Goal: Check status: Check status

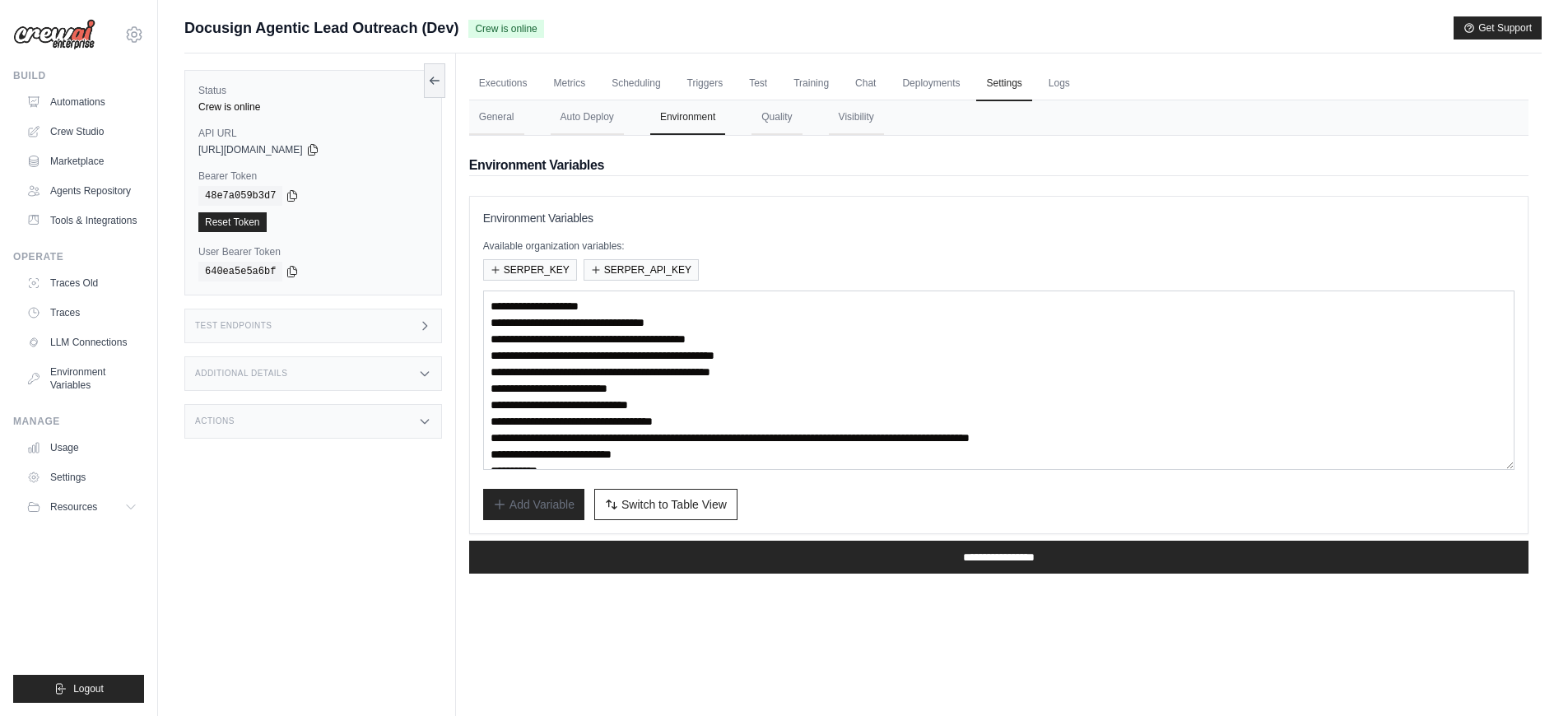
scroll to position [99, 0]
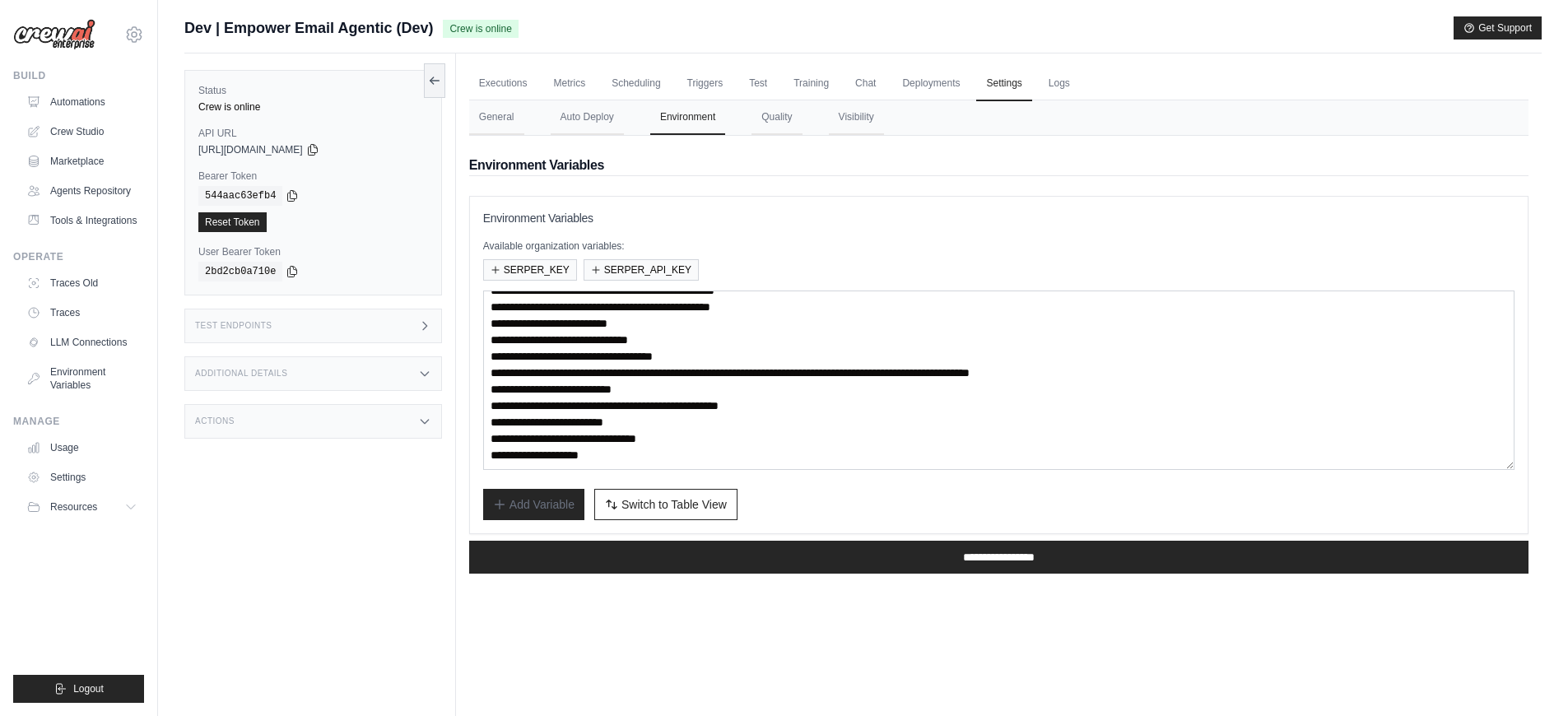
scroll to position [83, 0]
click at [607, 441] on textarea "**********" at bounding box center [999, 379] width 1031 height 179
click at [672, 511] on span "Switch to Table View" at bounding box center [673, 504] width 105 height 17
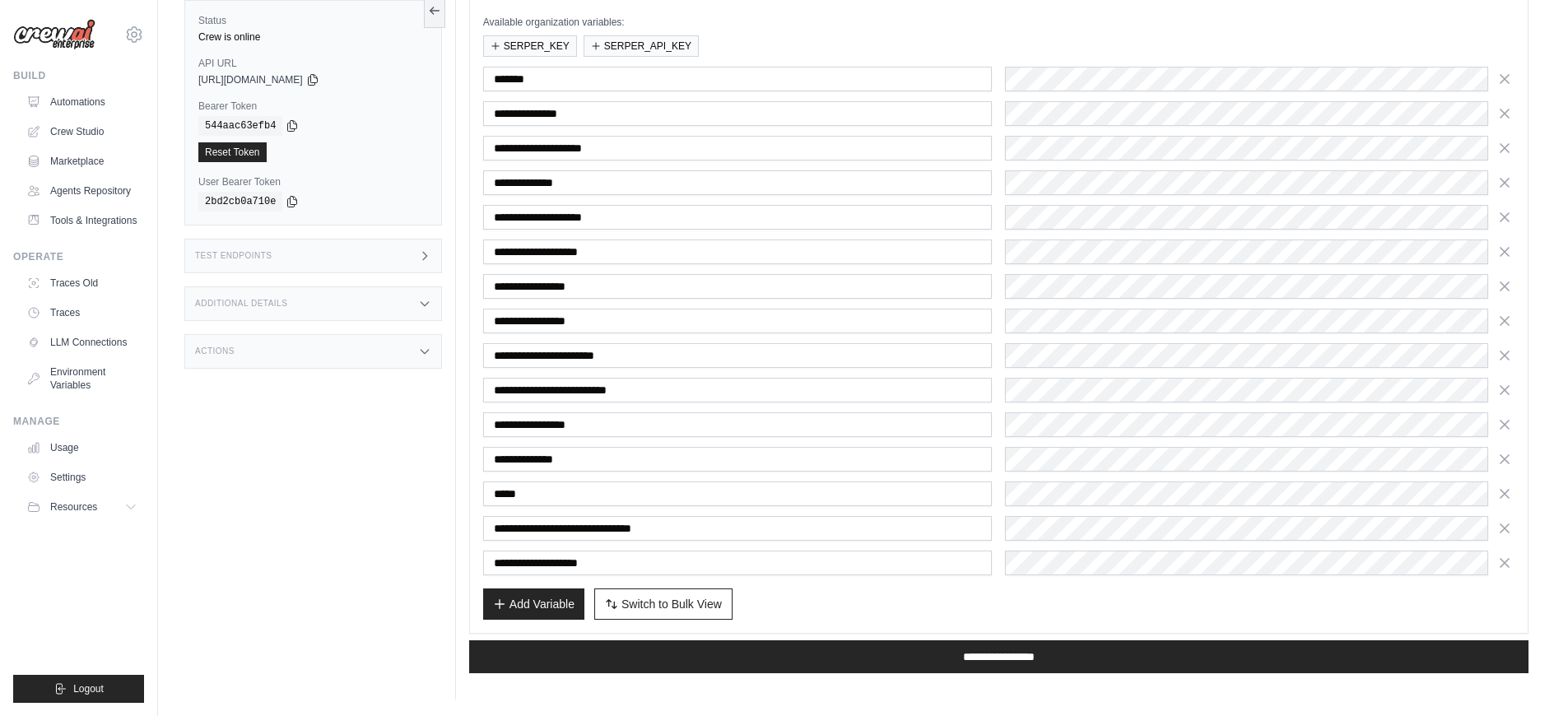
scroll to position [0, 0]
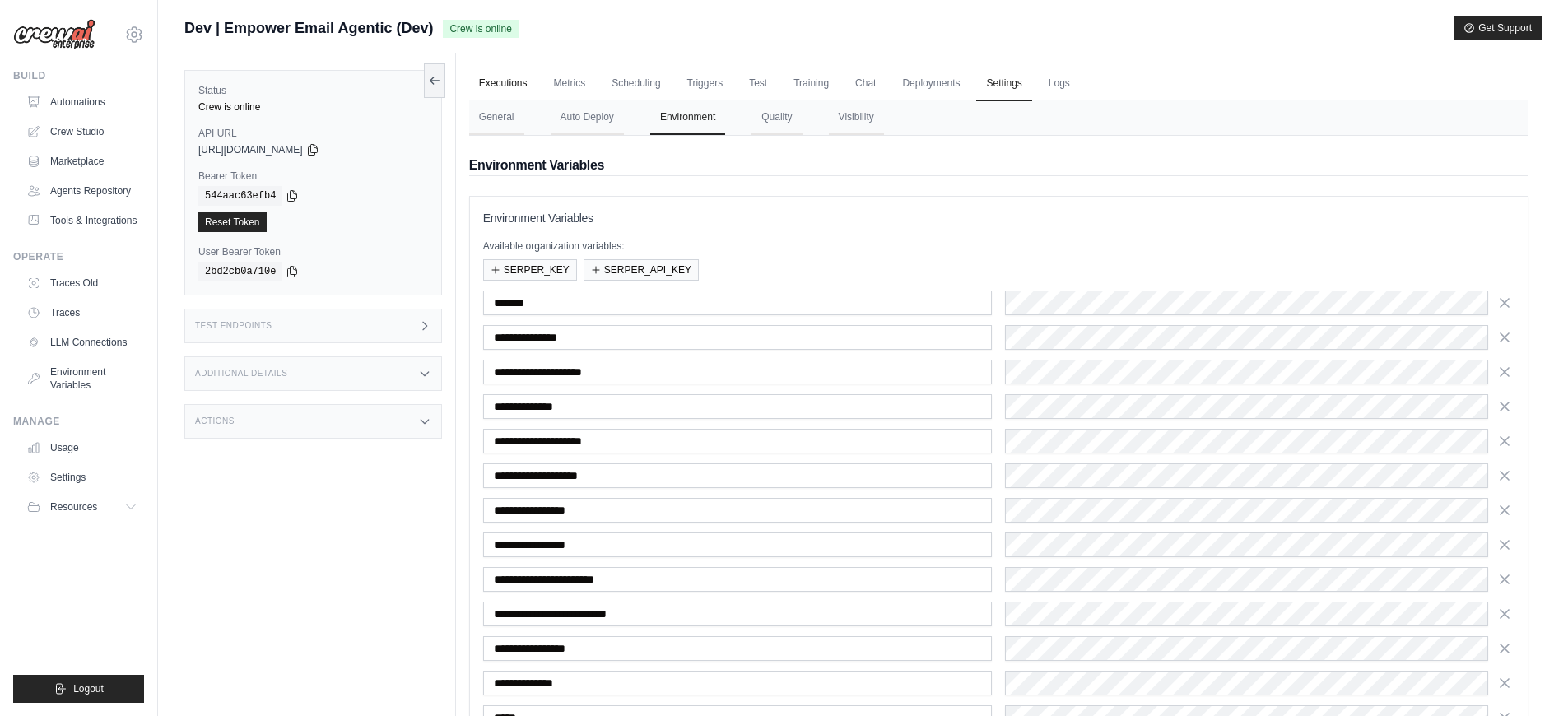
click at [494, 83] on link "Executions" at bounding box center [503, 84] width 68 height 34
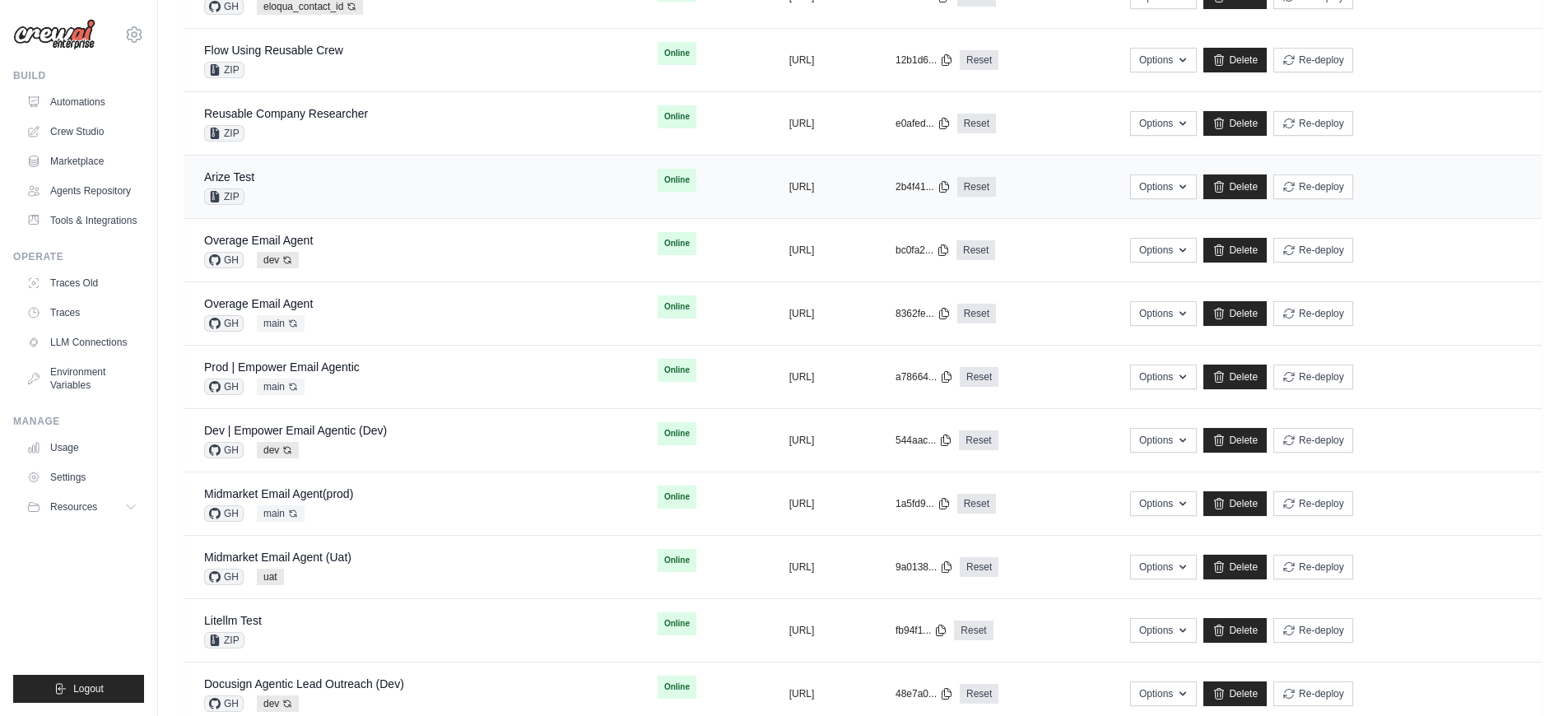
scroll to position [226, 0]
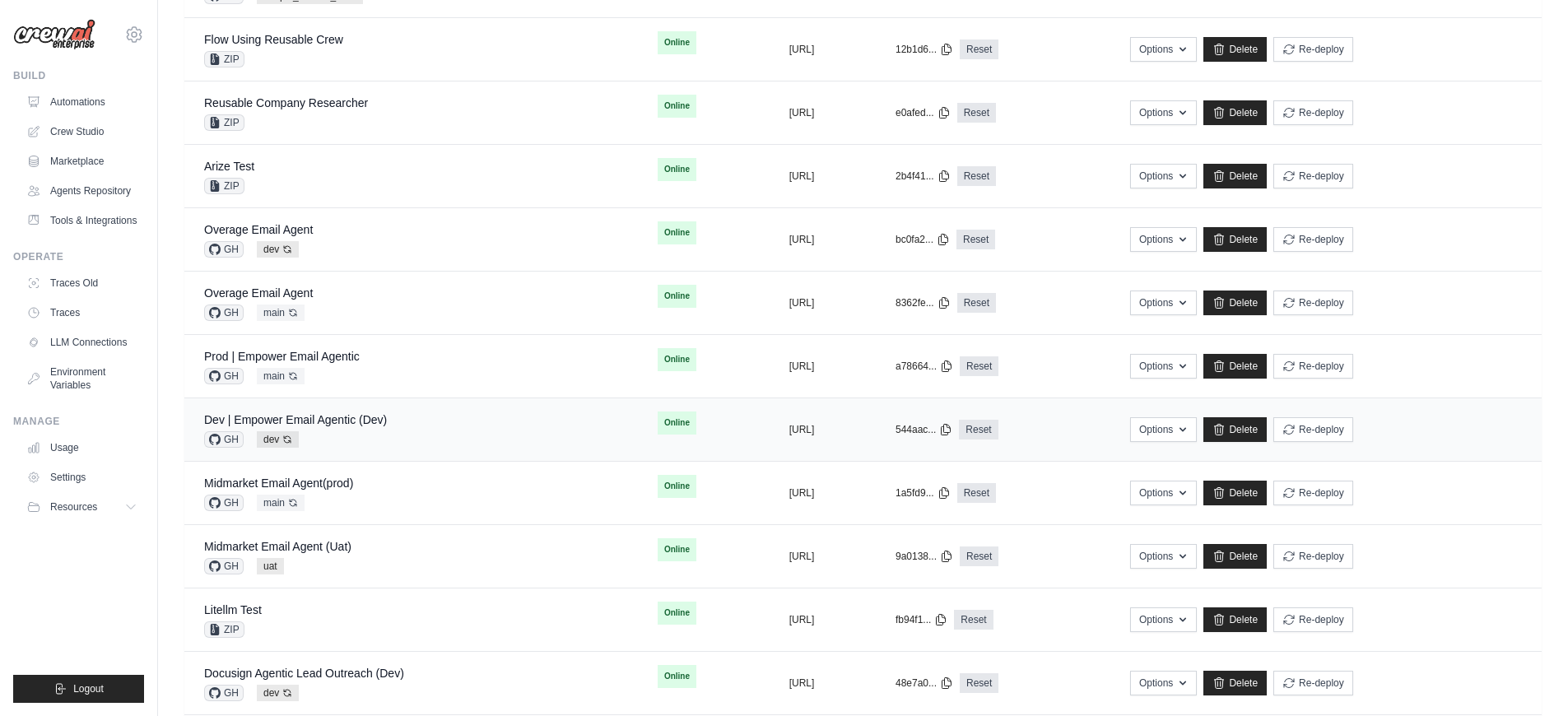
click at [439, 419] on div "Dev | Empower Email Agentic (Dev) GH dev Auto-deploy enabled" at bounding box center [411, 430] width 414 height 36
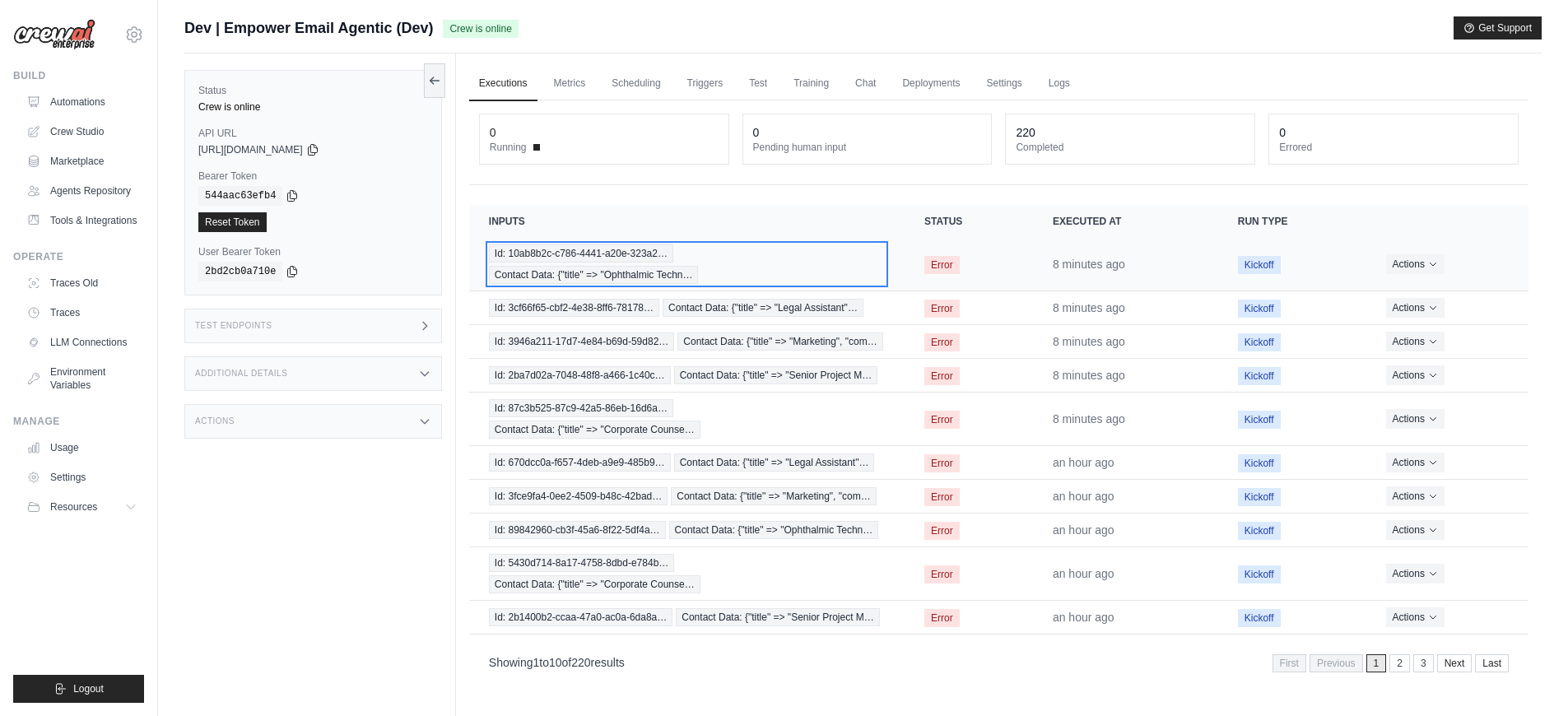
click at [778, 266] on div "Id: 10ab8b2c-c786-4441-a20e-323a2… Contact Data: {"title" => "Ophthalmic Techn…" at bounding box center [687, 264] width 396 height 39
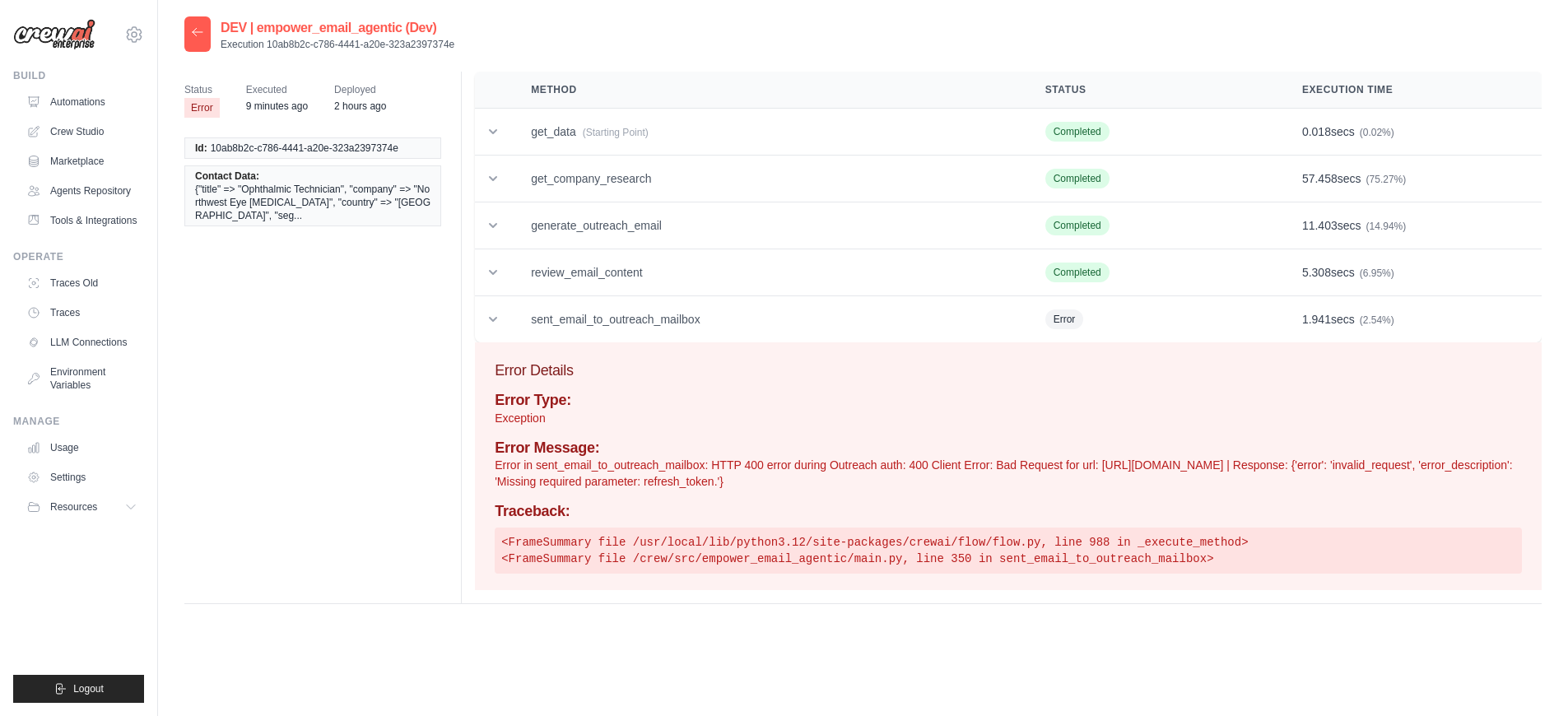
drag, startPoint x: 456, startPoint y: 47, endPoint x: 267, endPoint y: 45, distance: 189.0
click at [267, 45] on div "DEV | empower_email_agentic (Dev) Execution 10ab8b2c-c786-4441-a20e-323a2397374e" at bounding box center [863, 34] width 1358 height 35
copy p "10ab8b2c-c786-4441-a20e-323a2397374e"
click at [201, 35] on icon at bounding box center [197, 32] width 13 height 13
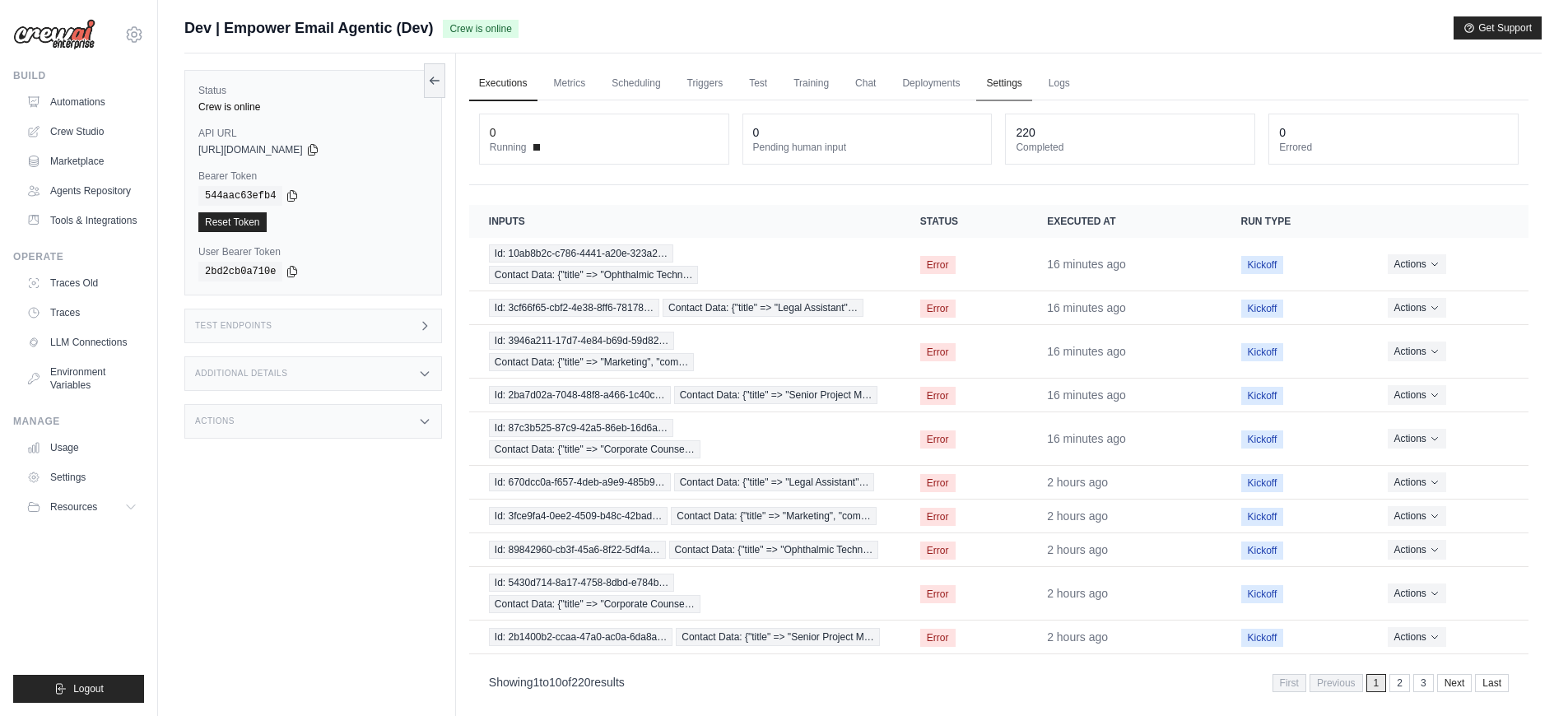
click at [1016, 86] on link "Settings" at bounding box center [1003, 84] width 55 height 34
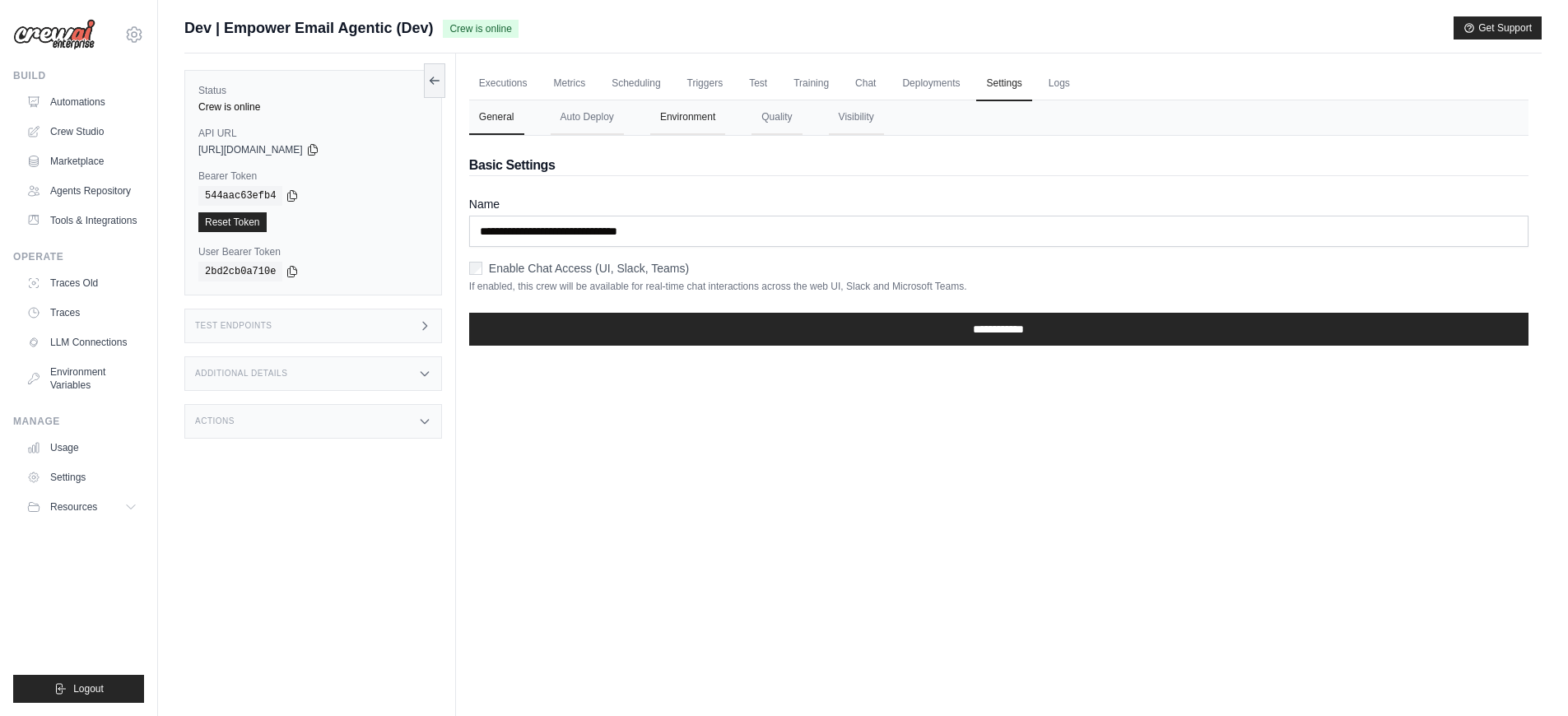
click at [683, 129] on button "Environment" at bounding box center [687, 117] width 75 height 34
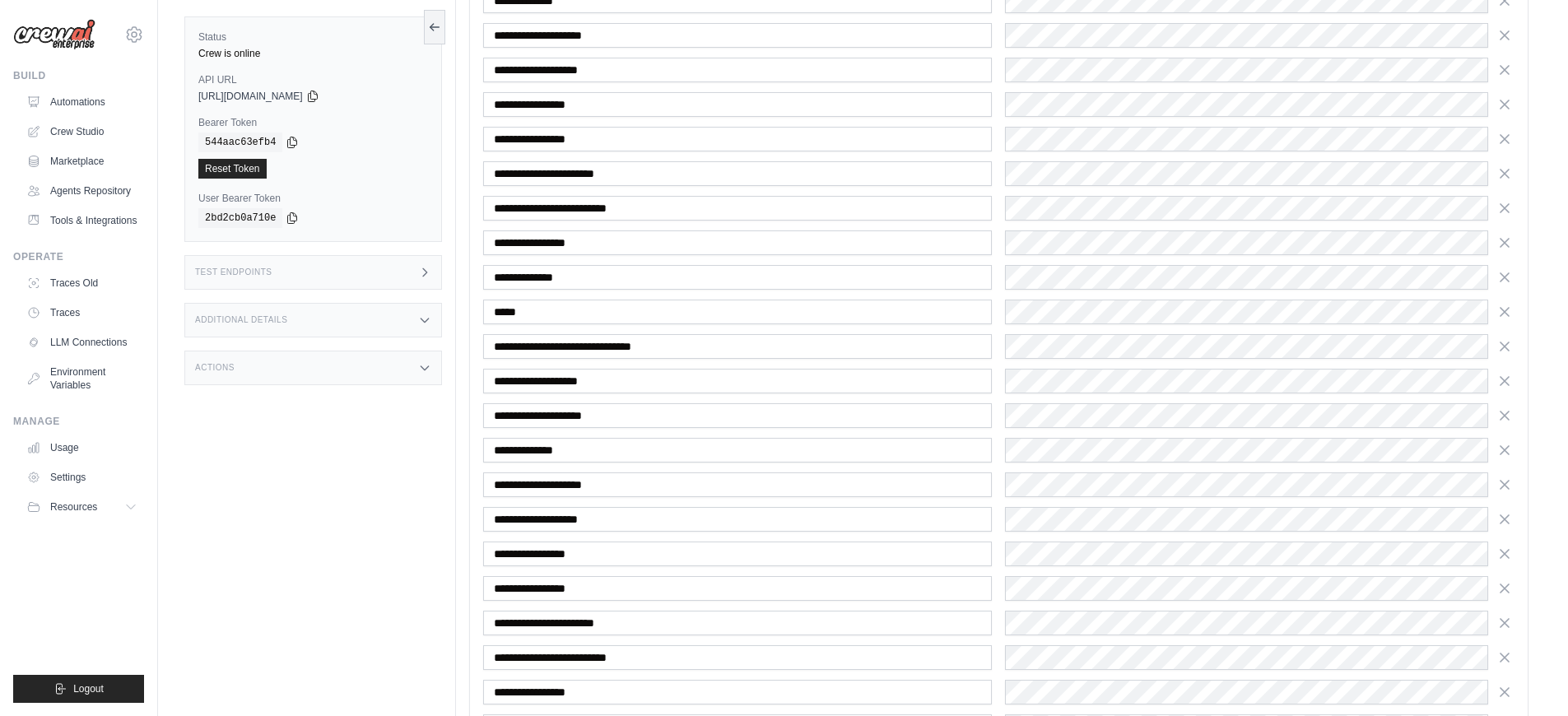
scroll to position [1427, 0]
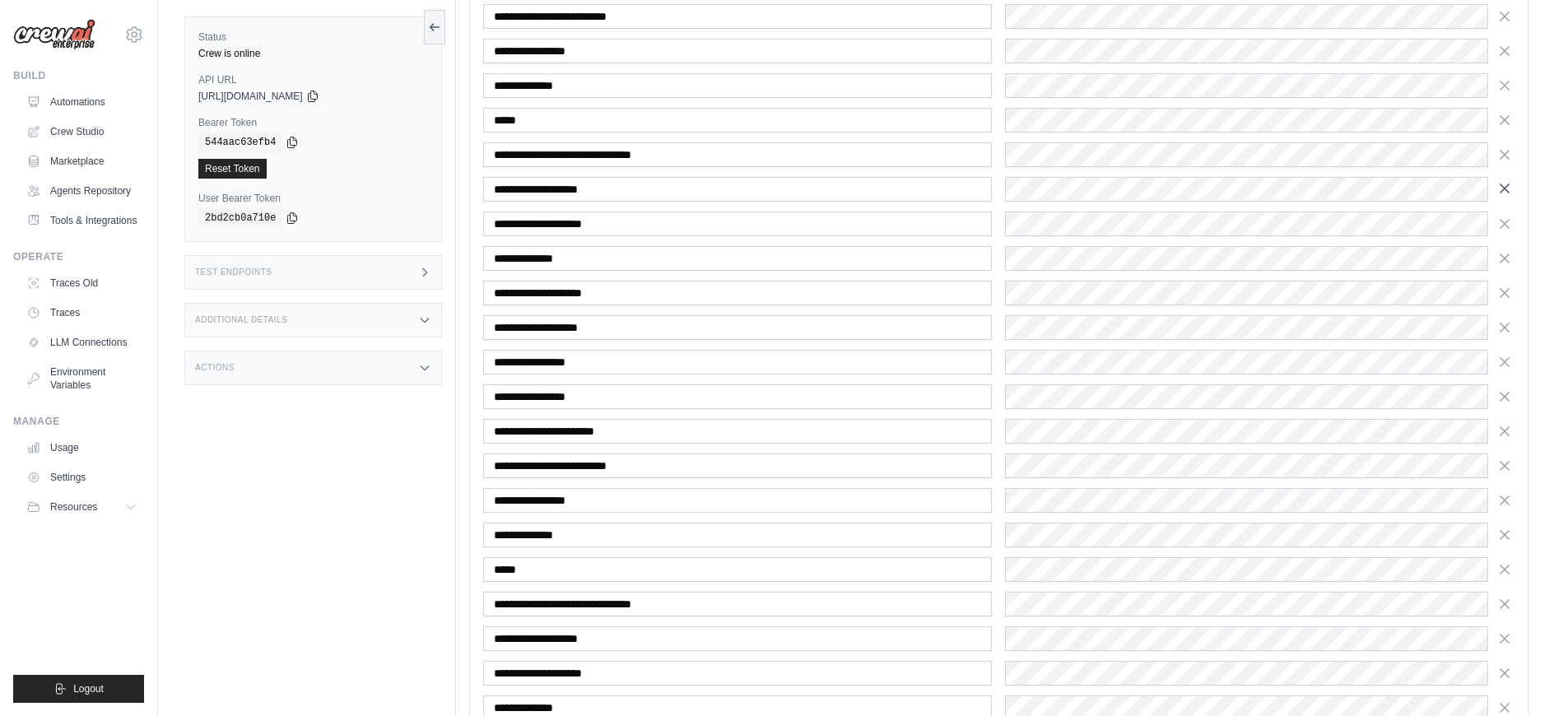
click at [1503, 193] on icon "button" at bounding box center [1505, 189] width 17 height 17
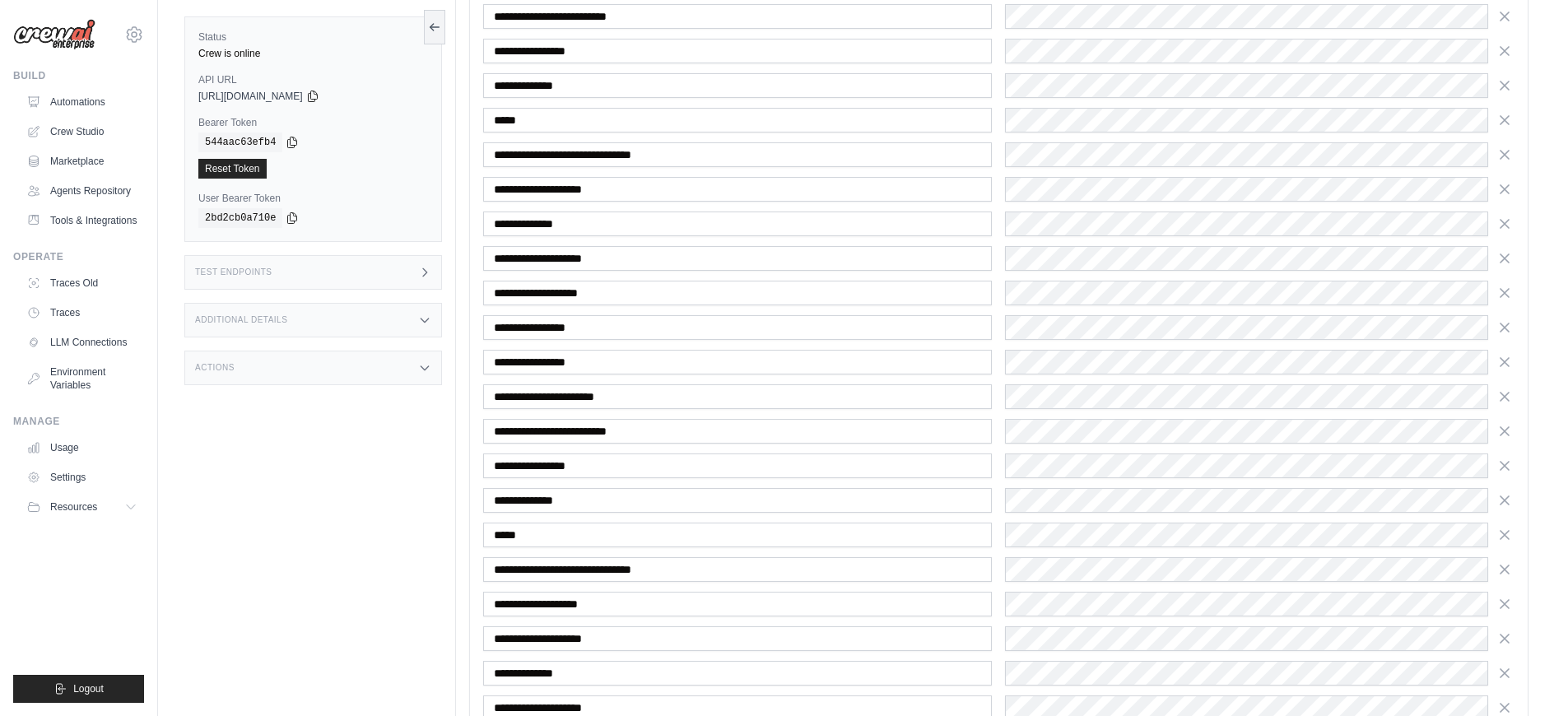
click at [1503, 193] on icon "button" at bounding box center [1505, 190] width 17 height 17
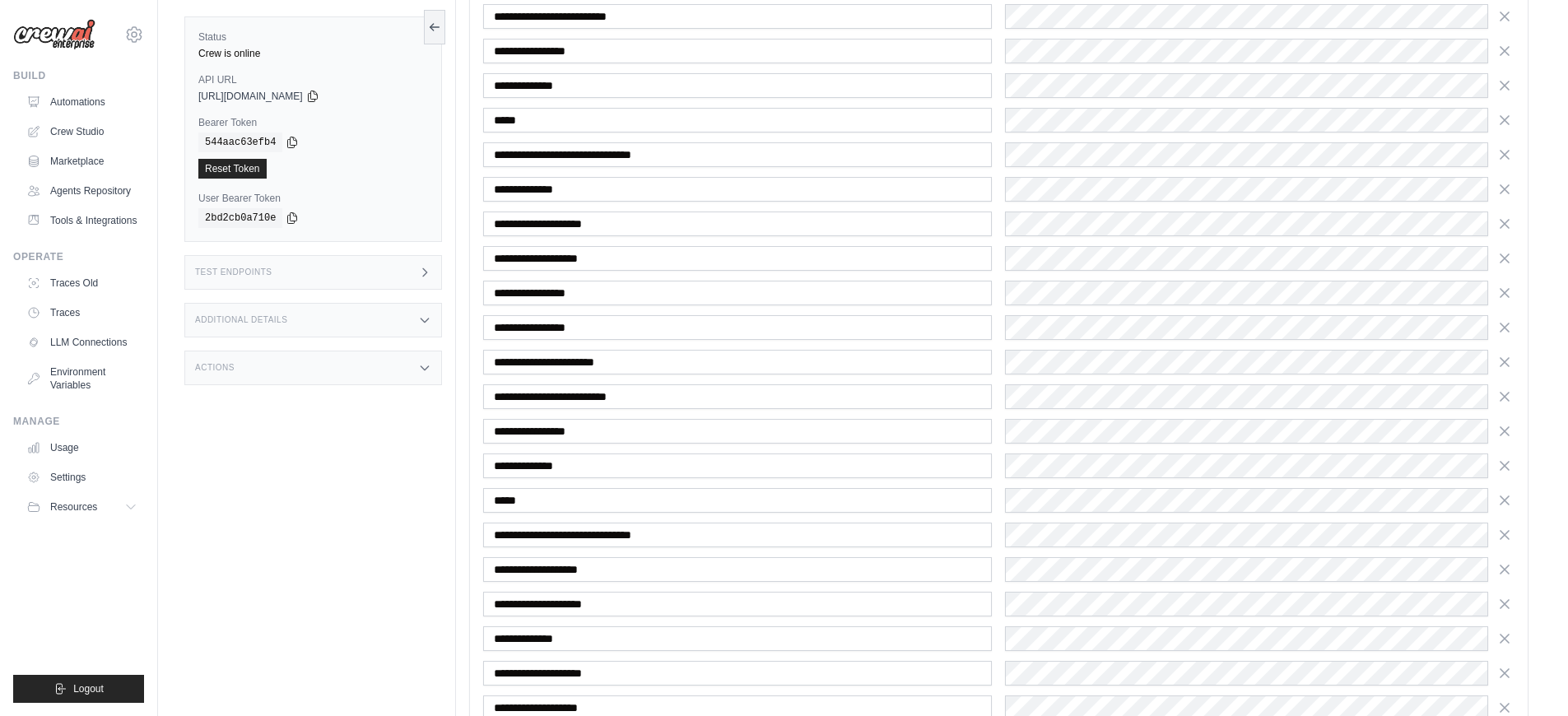
scroll to position [1473, 0]
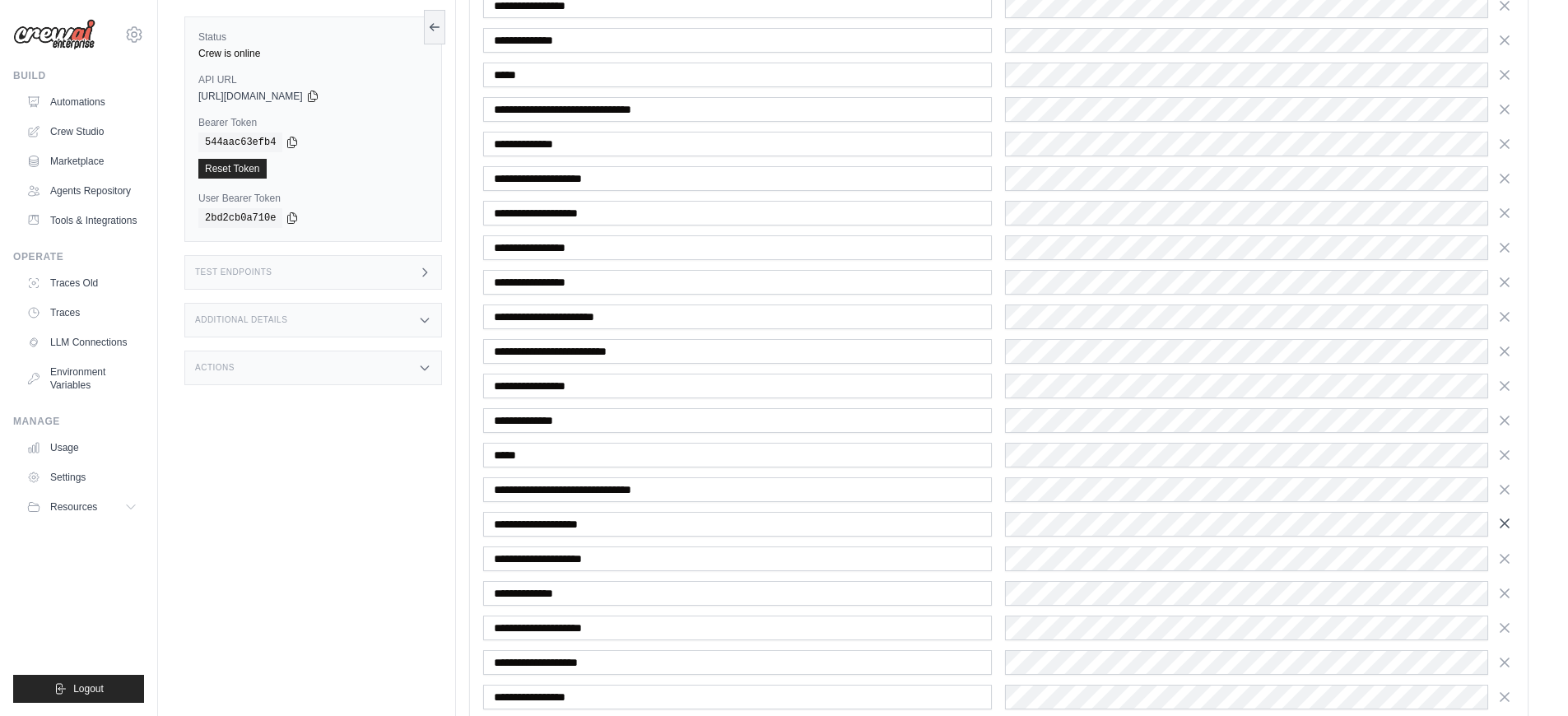
click at [1508, 528] on icon "button" at bounding box center [1505, 524] width 17 height 17
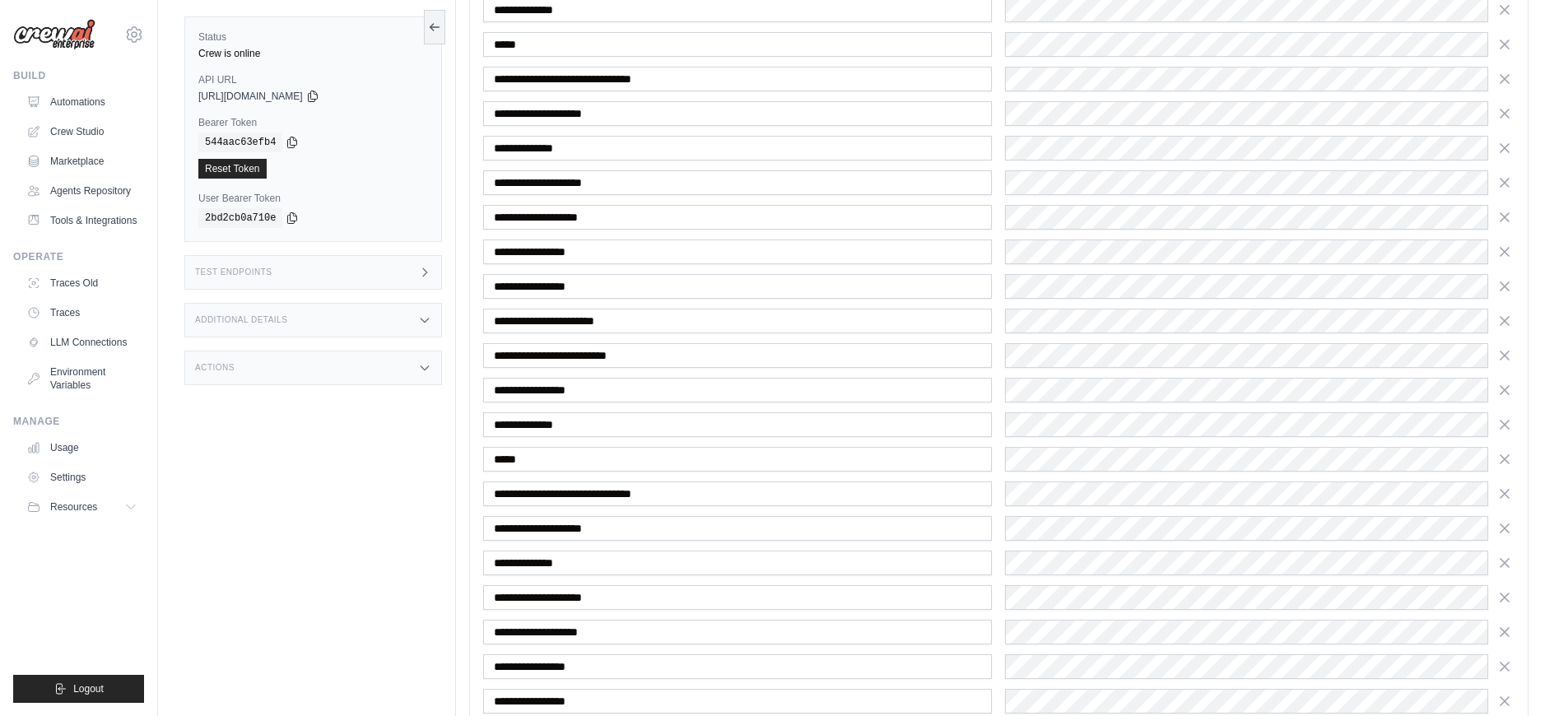
scroll to position [2192, 0]
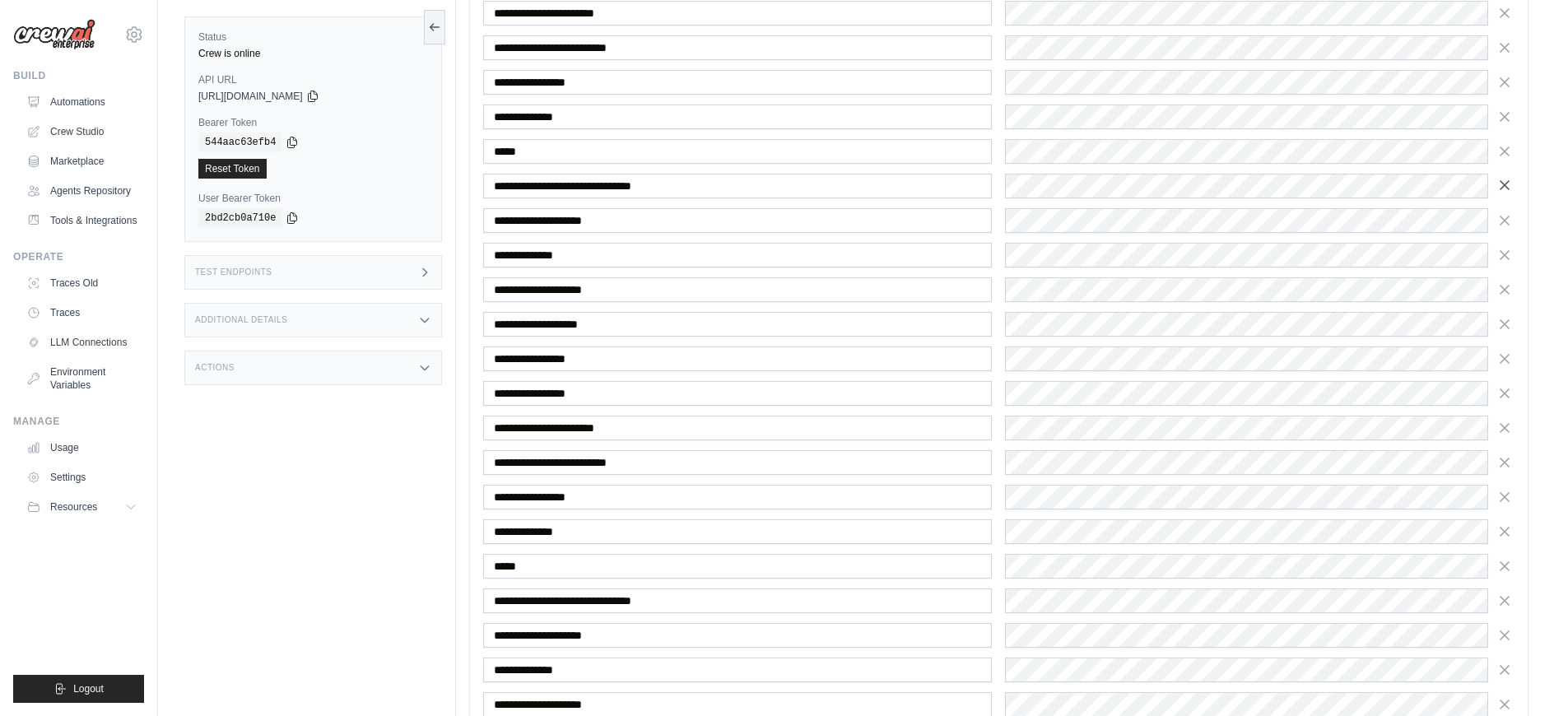
click at [1503, 187] on icon "button" at bounding box center [1505, 185] width 8 height 8
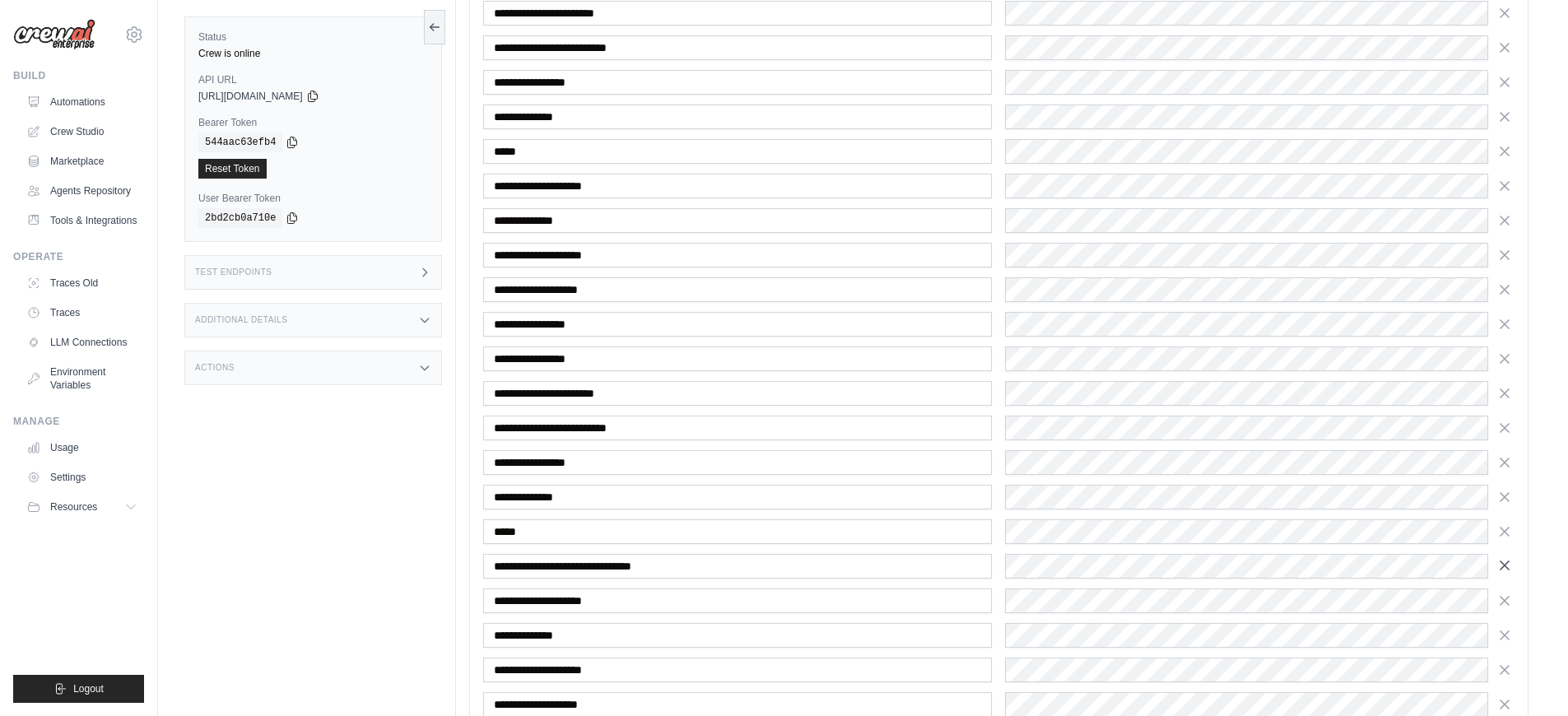
click at [1504, 569] on icon "button" at bounding box center [1505, 565] width 17 height 17
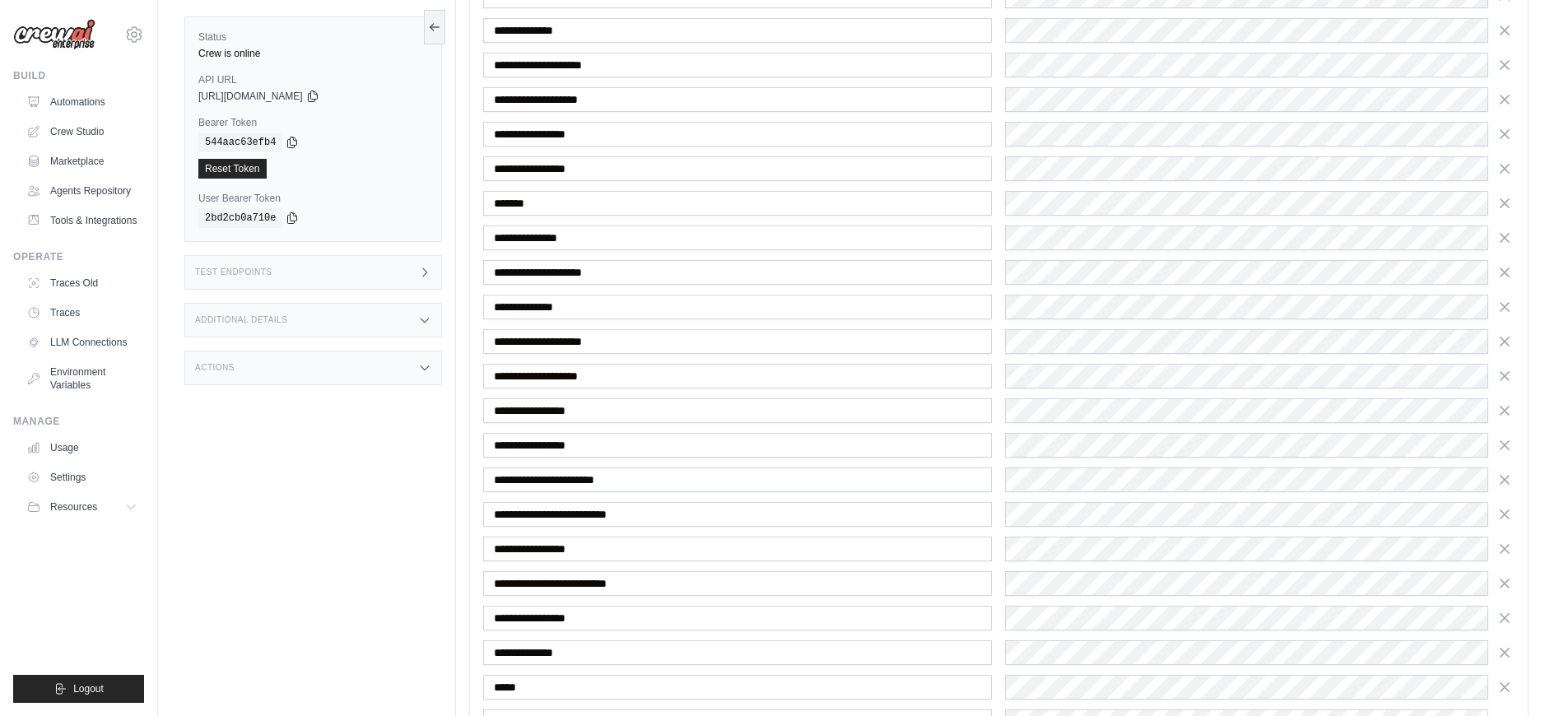
scroll to position [3935, 0]
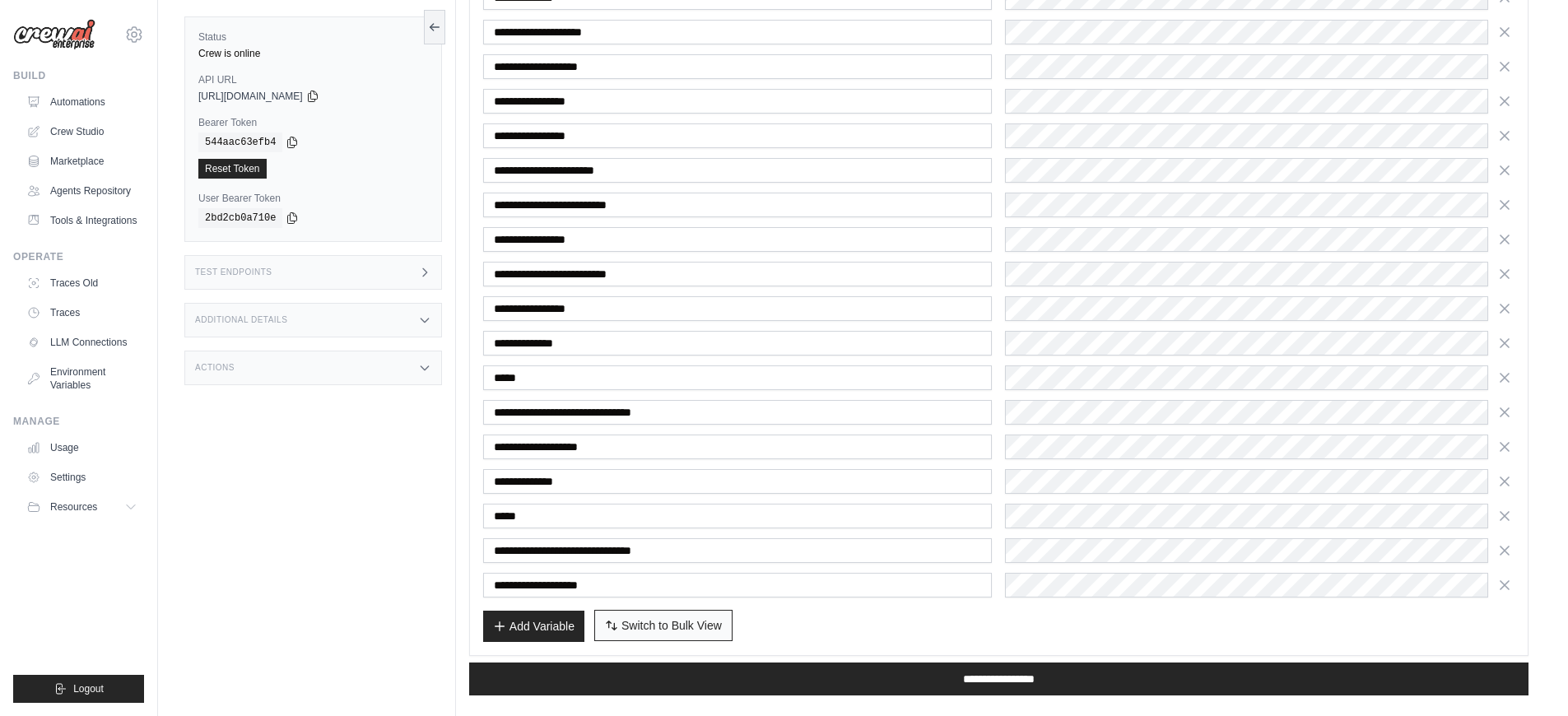
click at [723, 625] on button "Switch to Bulk View Switch to Table View" at bounding box center [663, 626] width 139 height 32
type textarea "**********"
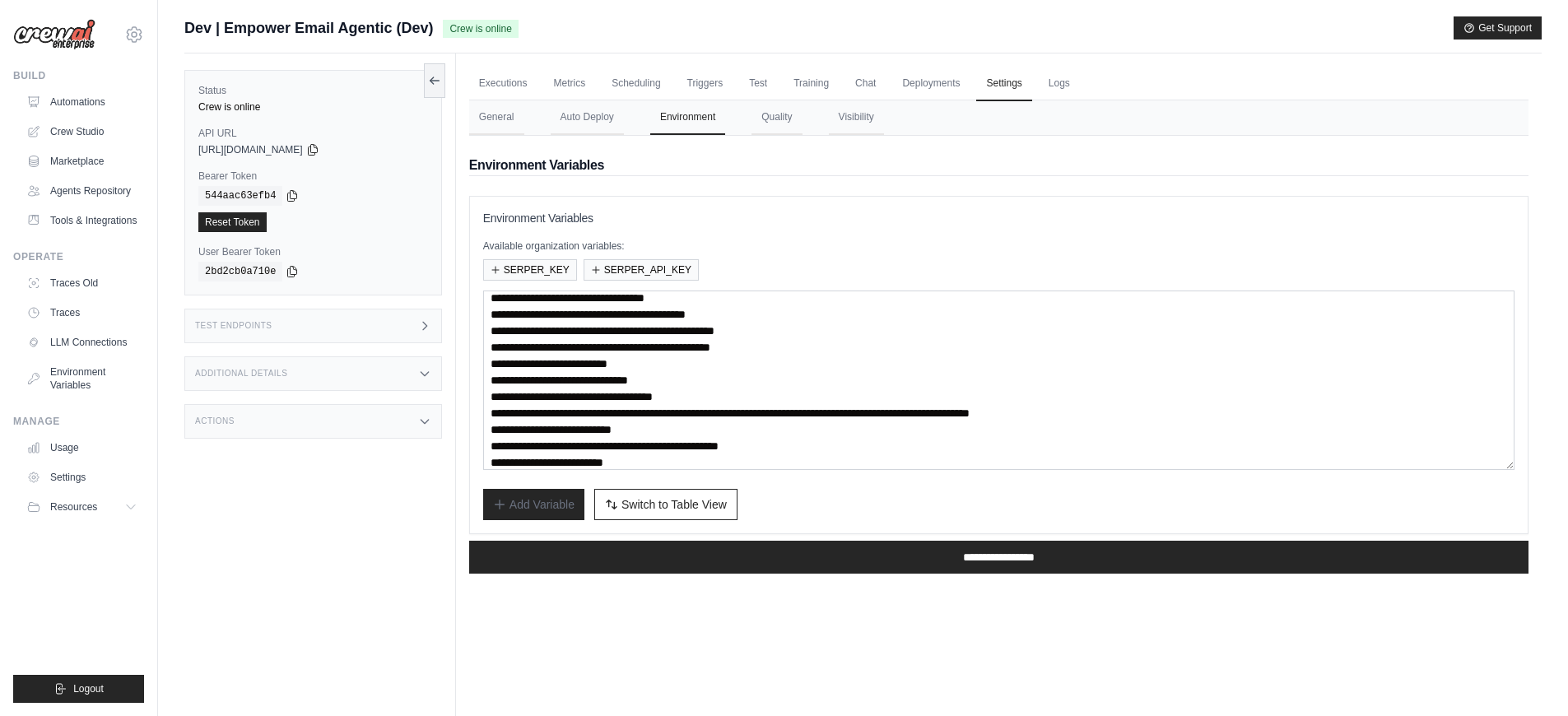
scroll to position [83, 0]
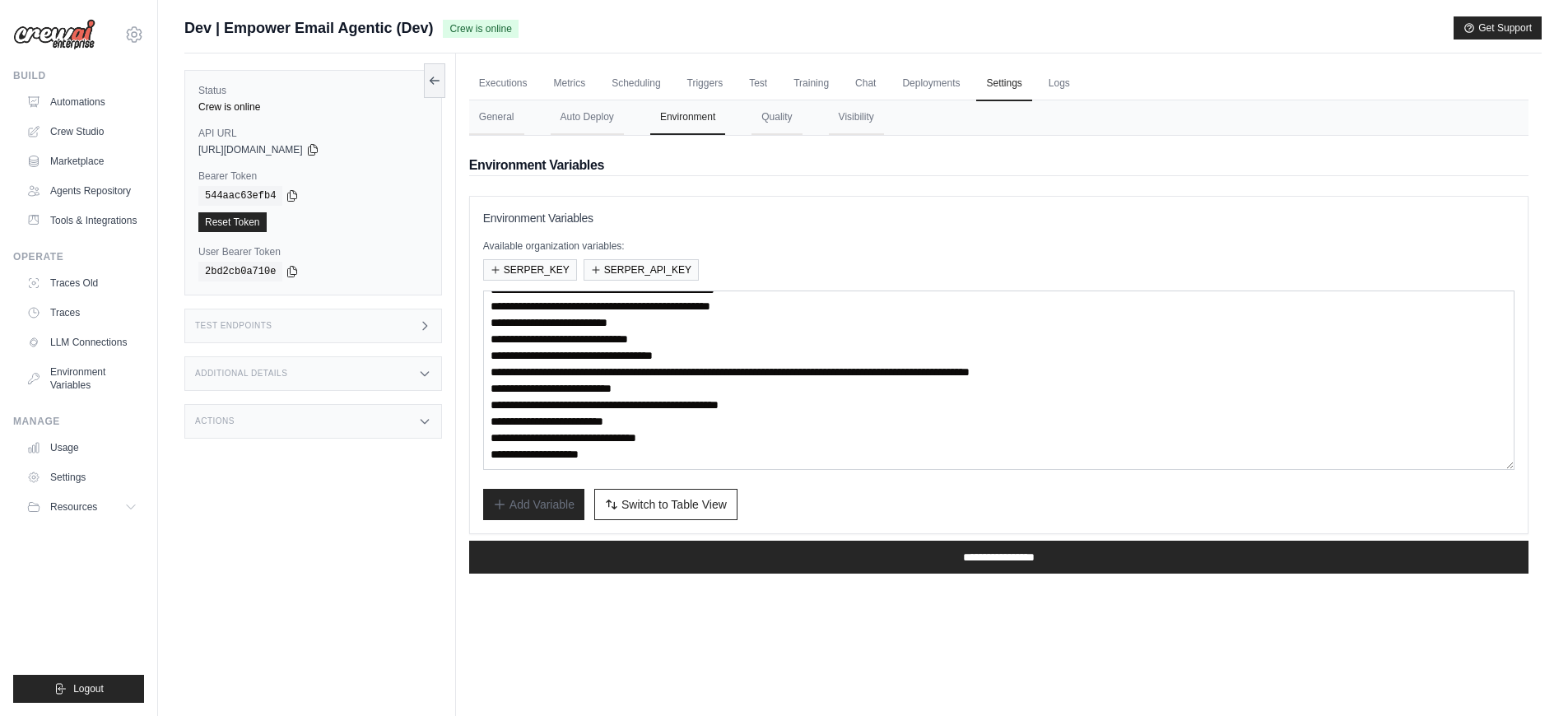
click at [83, 38] on img at bounding box center [54, 34] width 83 height 32
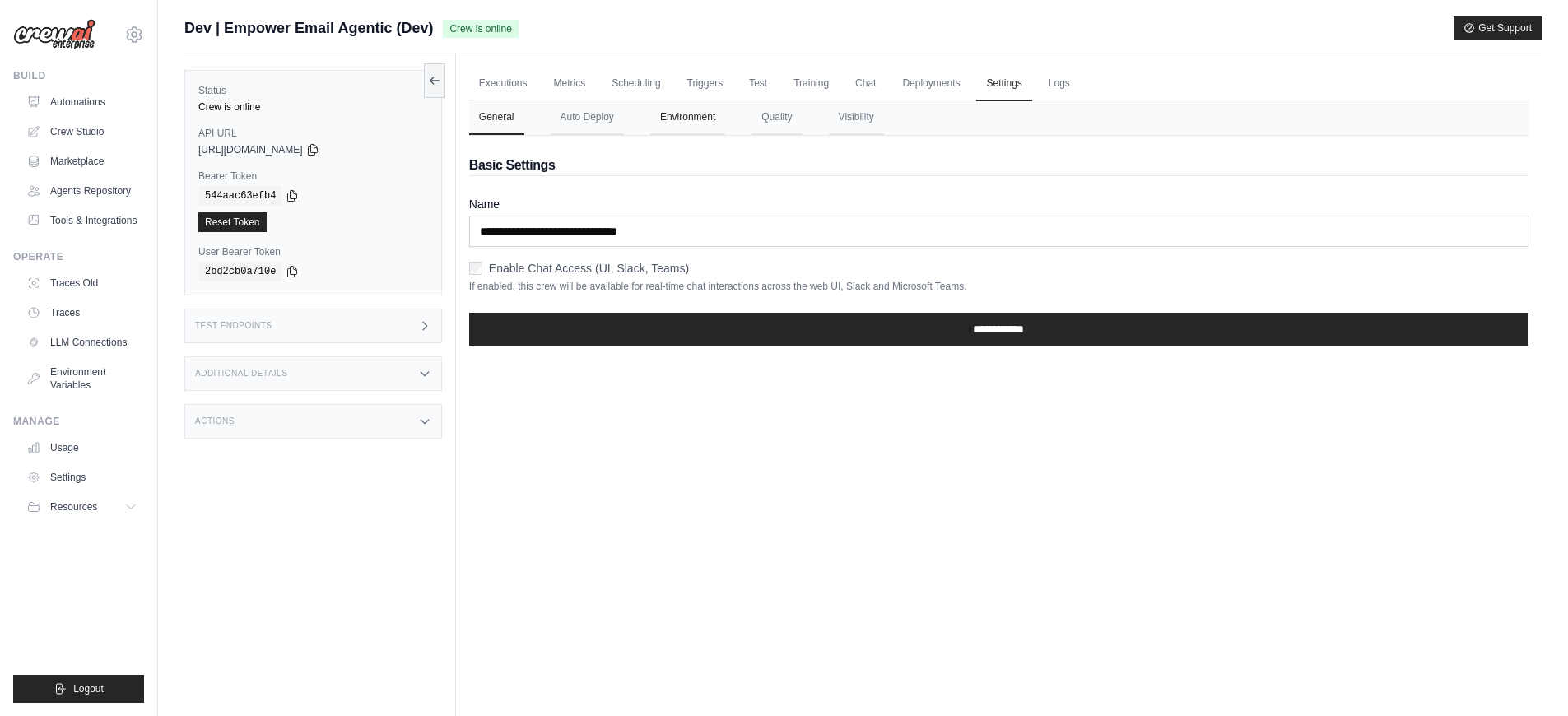
click at [684, 125] on button "Environment" at bounding box center [687, 117] width 75 height 34
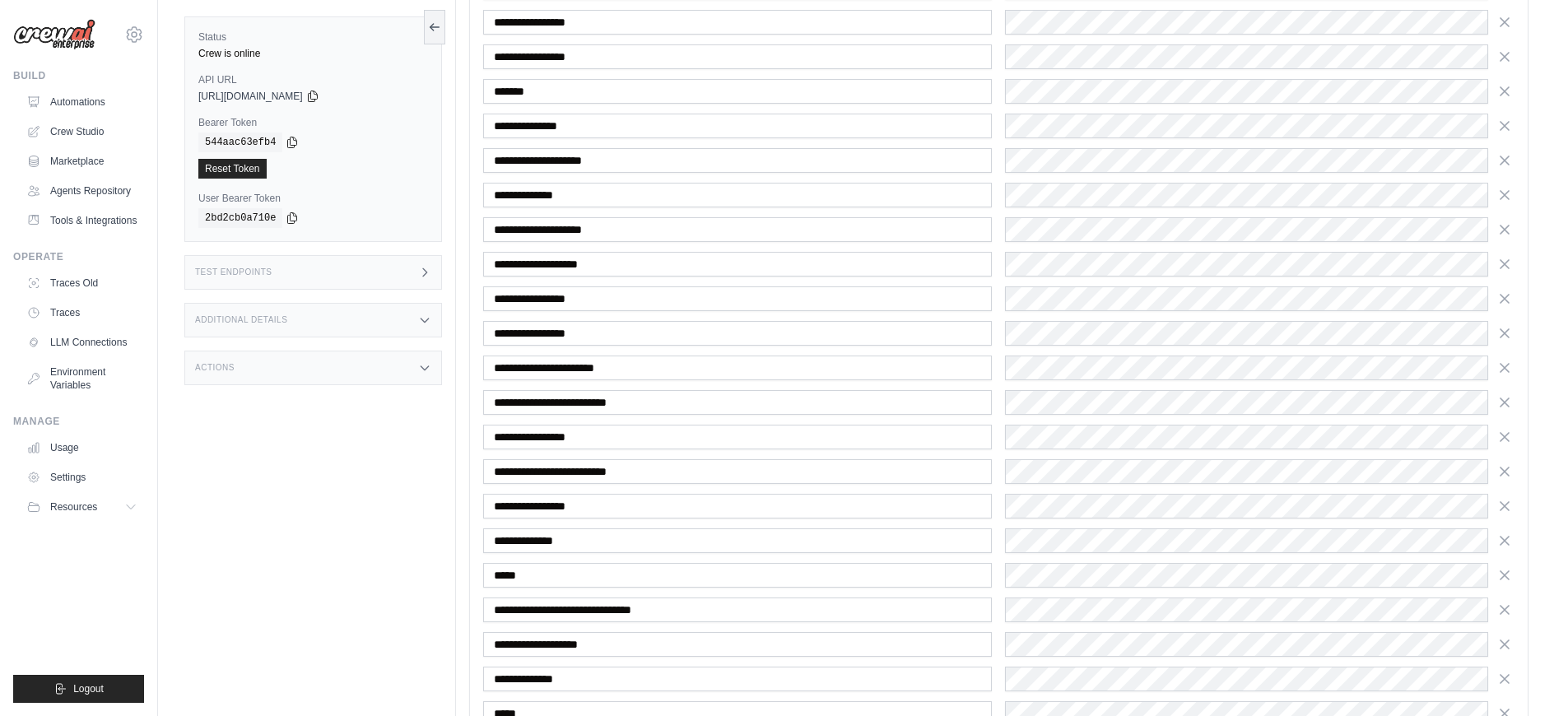
scroll to position [4130, 0]
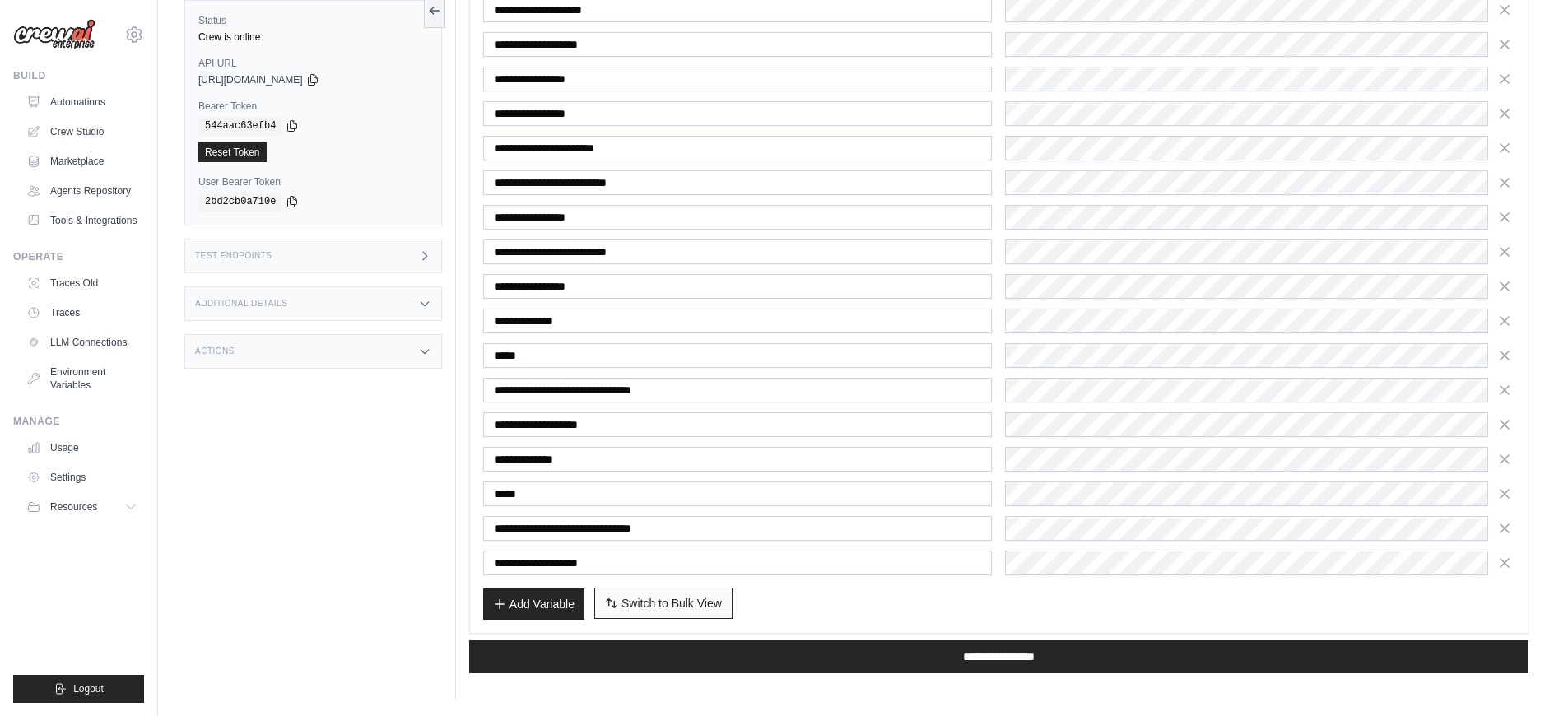
click at [704, 606] on span "Switch to Bulk View" at bounding box center [671, 603] width 100 height 17
type textarea "**********"
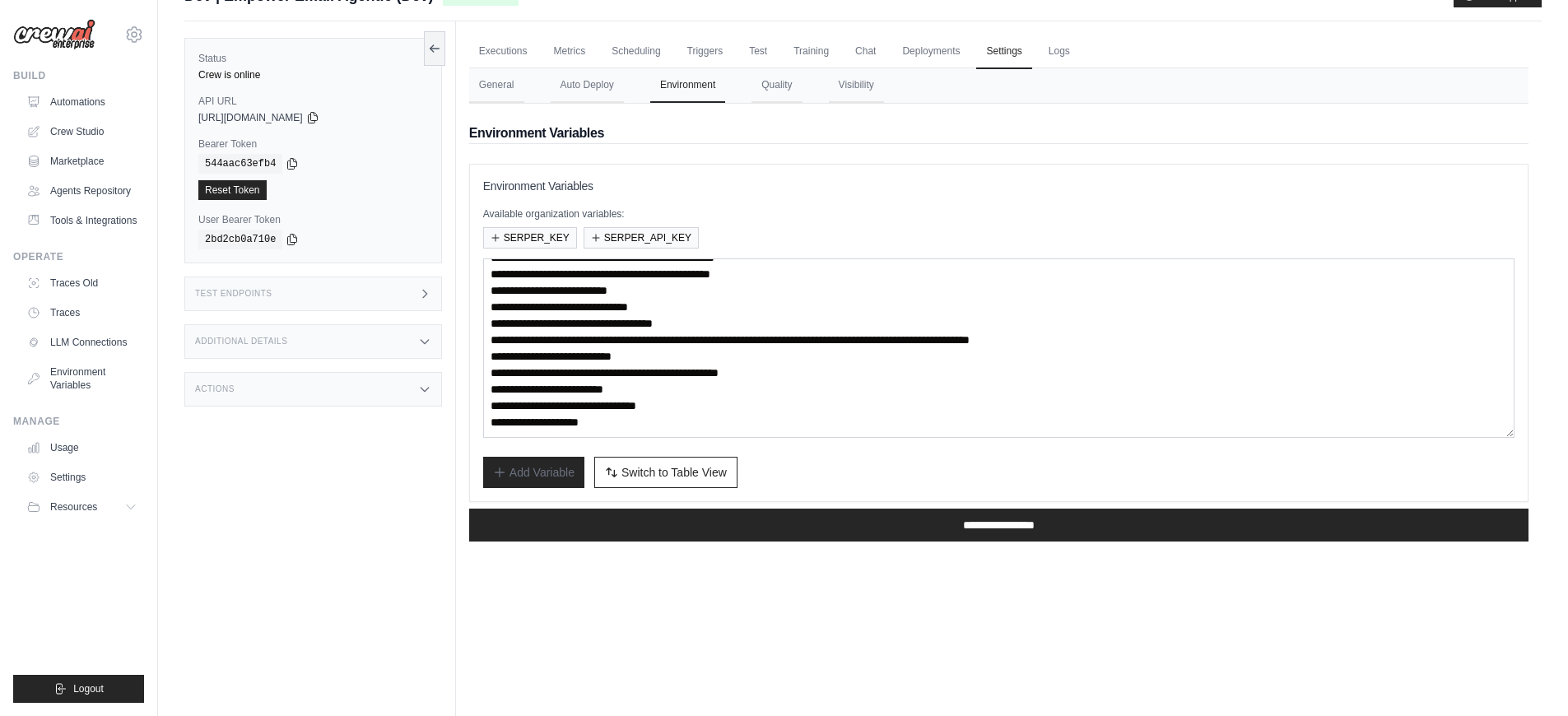
scroll to position [43, 0]
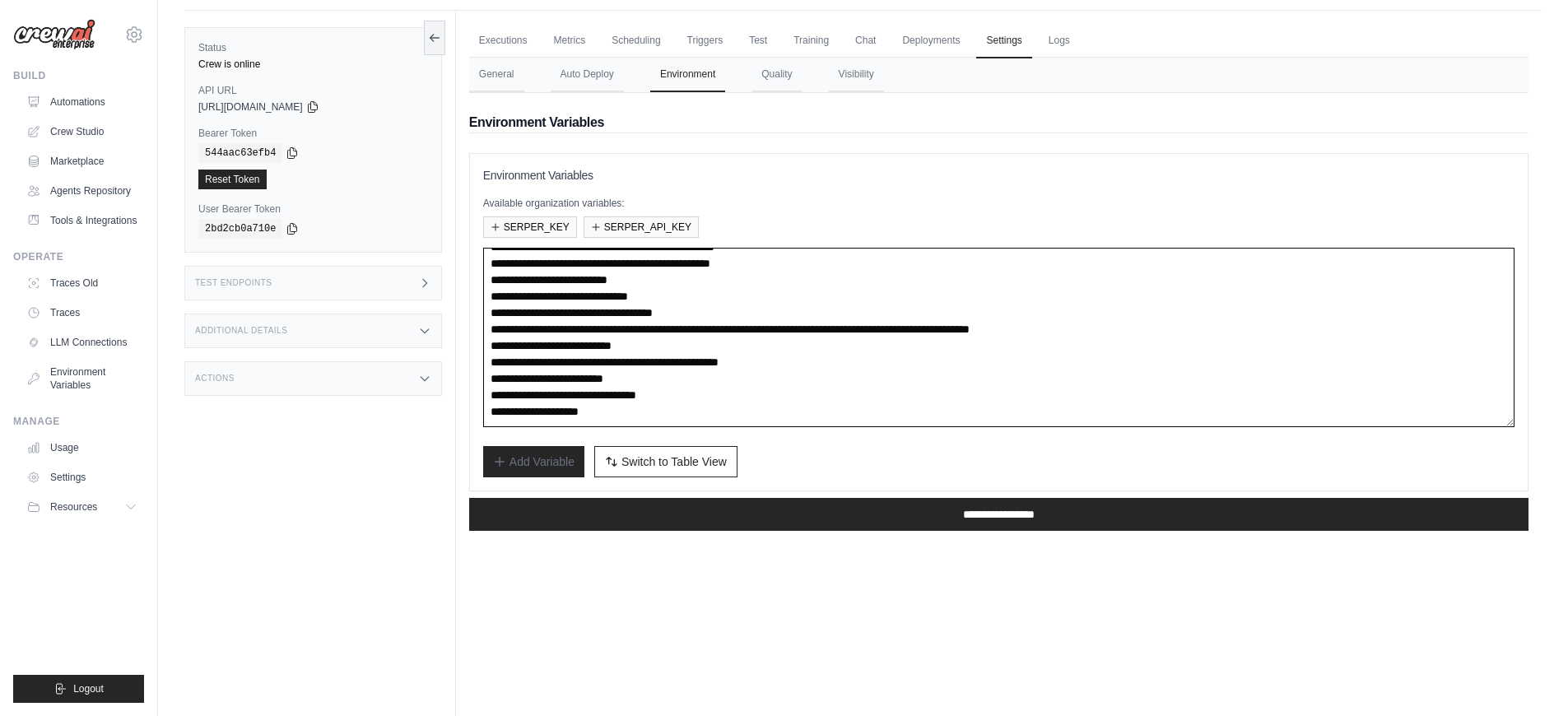
click at [698, 413] on textarea "**********" at bounding box center [999, 337] width 1031 height 179
paste textarea "**********"
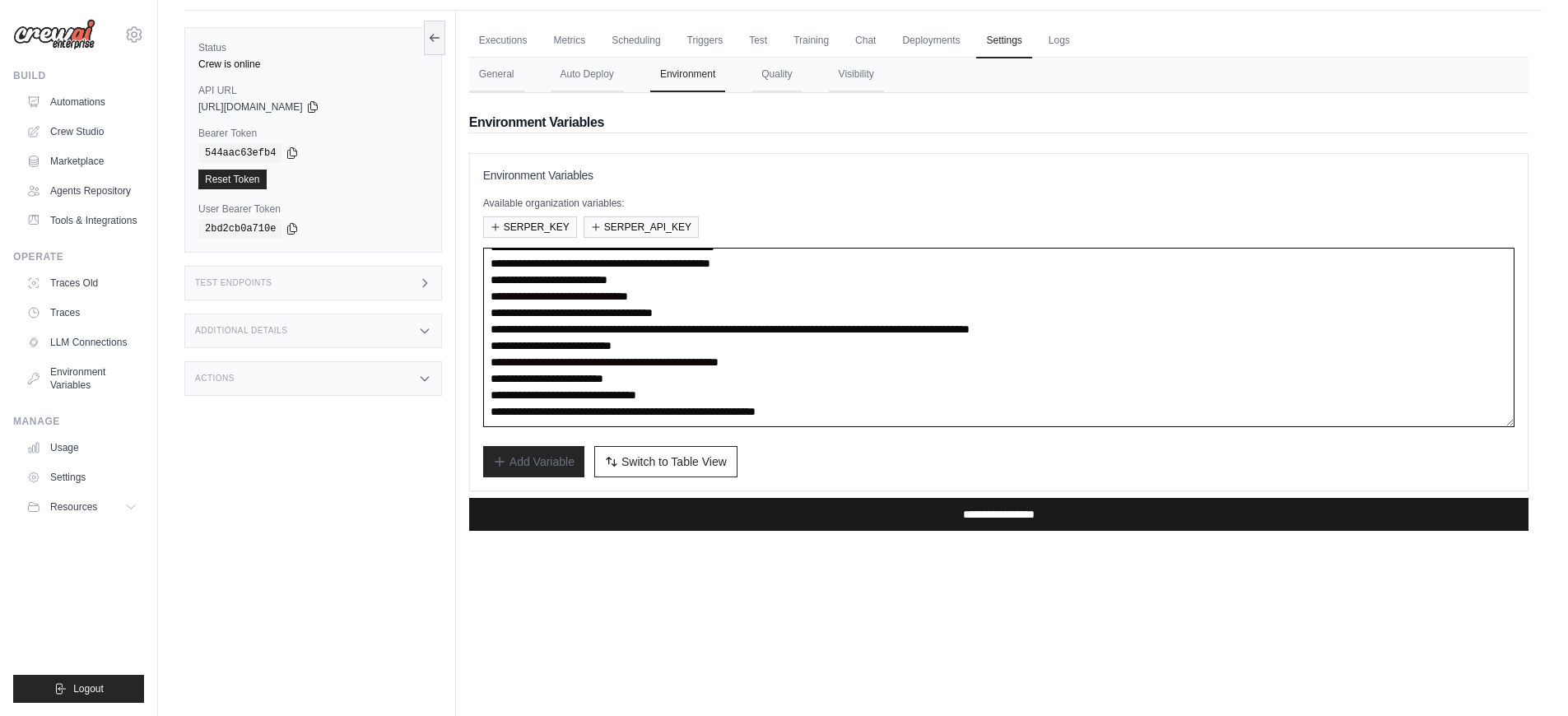
type textarea "**********"
click at [908, 514] on input "**********" at bounding box center [999, 514] width 1059 height 33
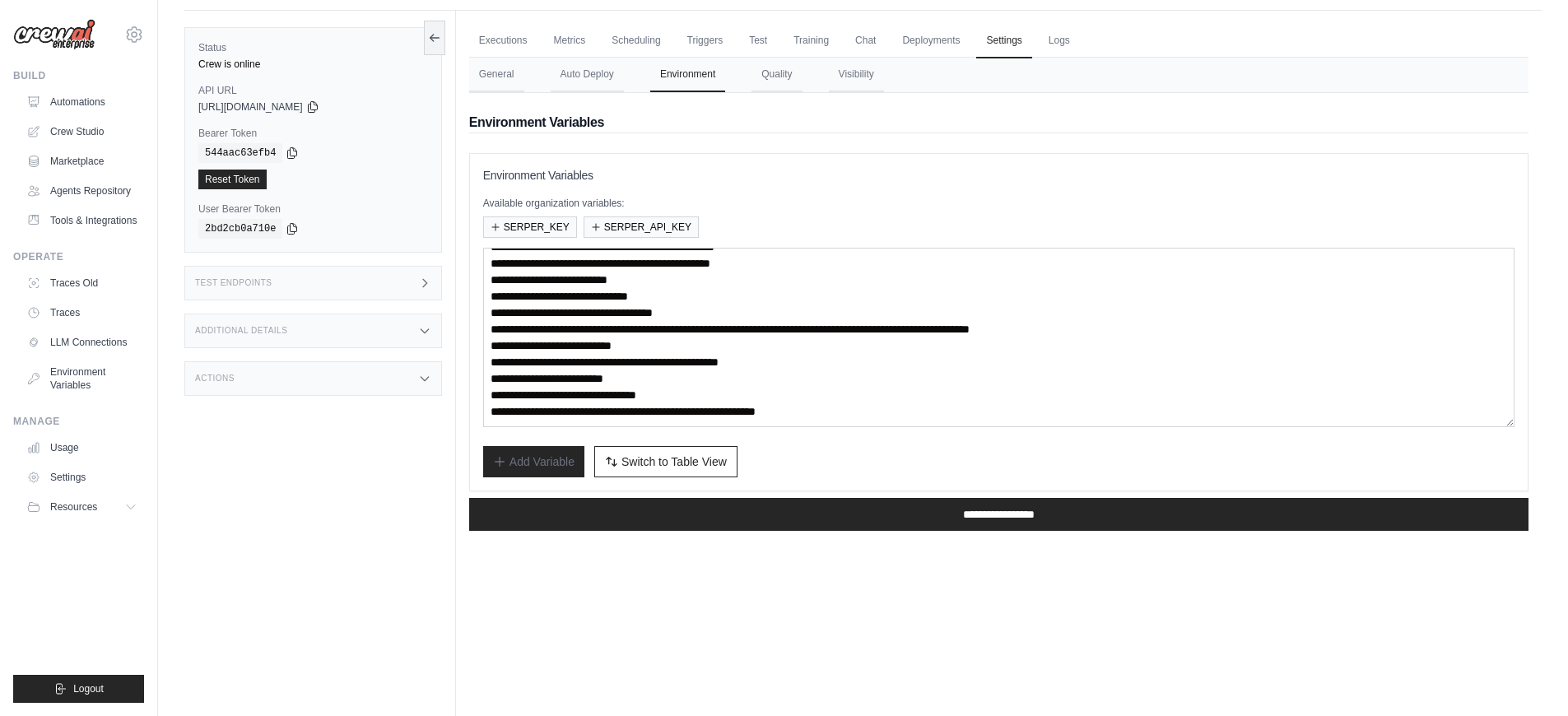
scroll to position [0, 0]
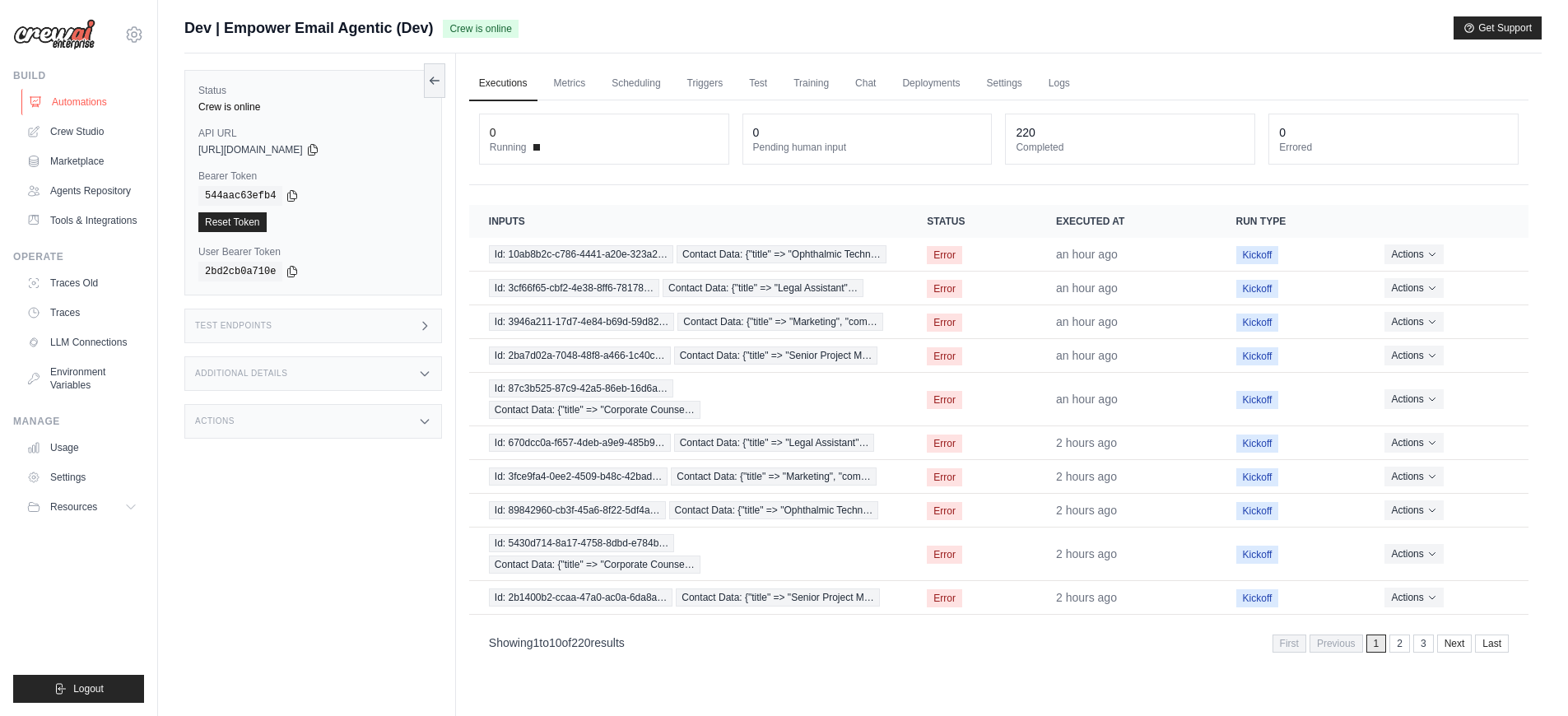
click at [94, 100] on link "Automations" at bounding box center [84, 102] width 125 height 26
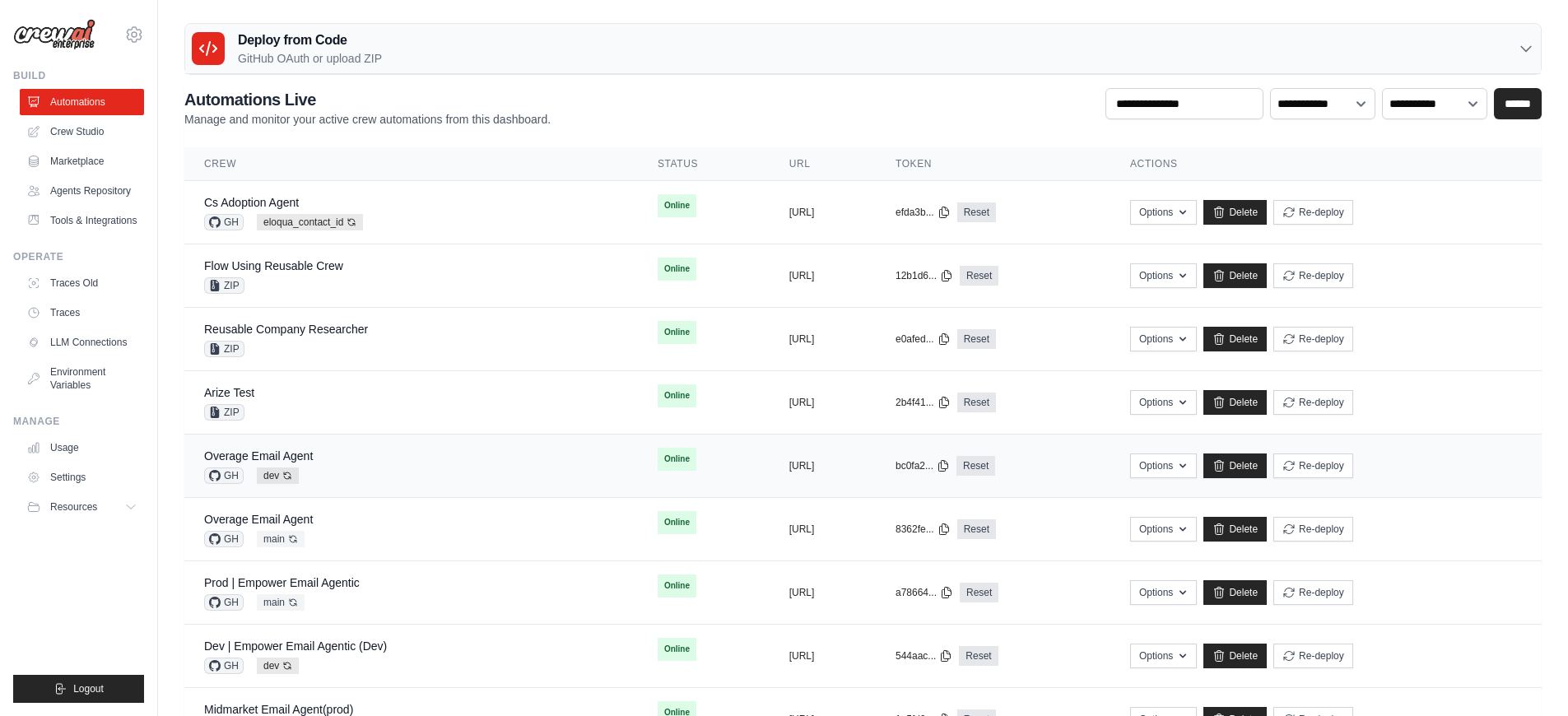
scroll to position [20, 0]
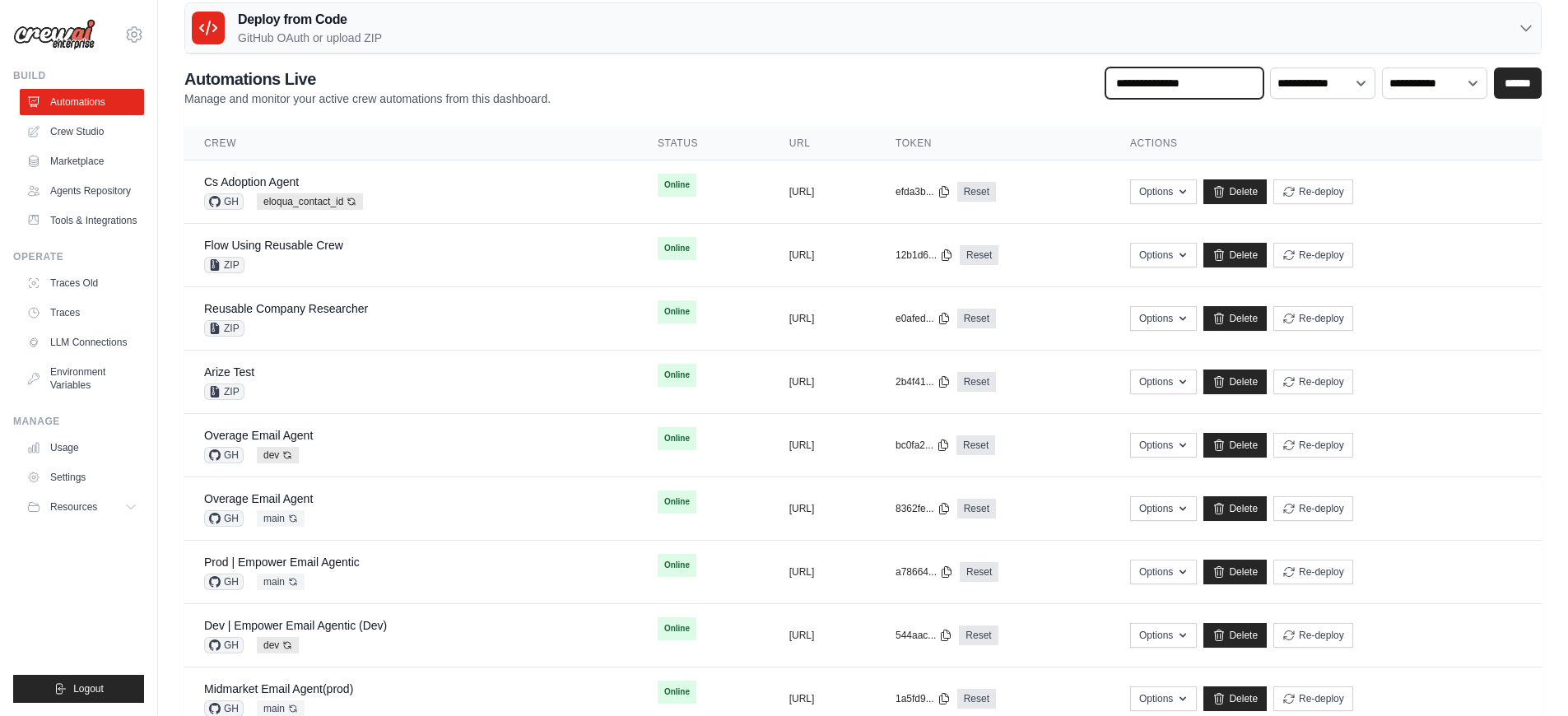
click at [1205, 90] on input "text" at bounding box center [1185, 84] width 158 height 32
type input "*******"
click at [1495, 68] on input "******" at bounding box center [1518, 84] width 47 height 32
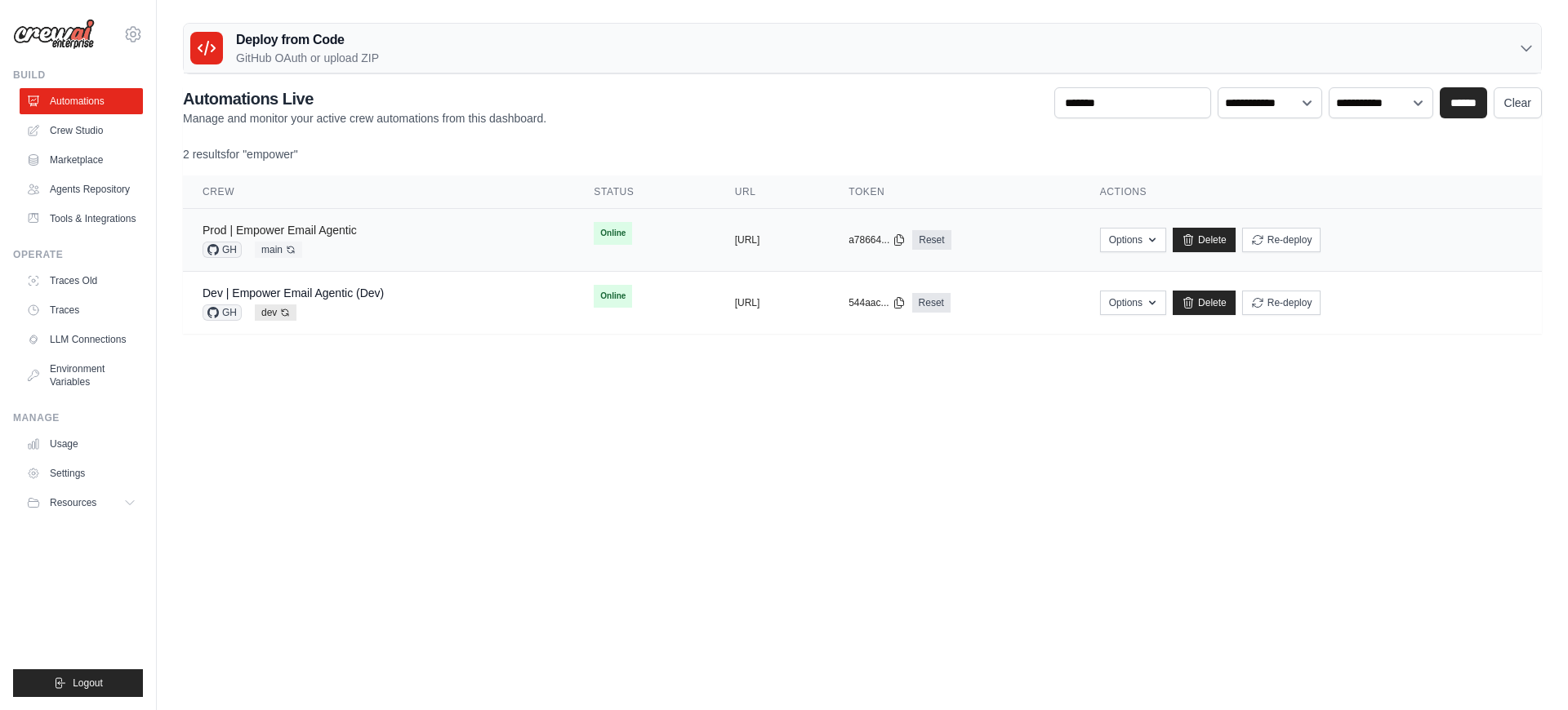
click at [324, 229] on link "Prod | Empower Email Agentic" at bounding box center [279, 231] width 154 height 13
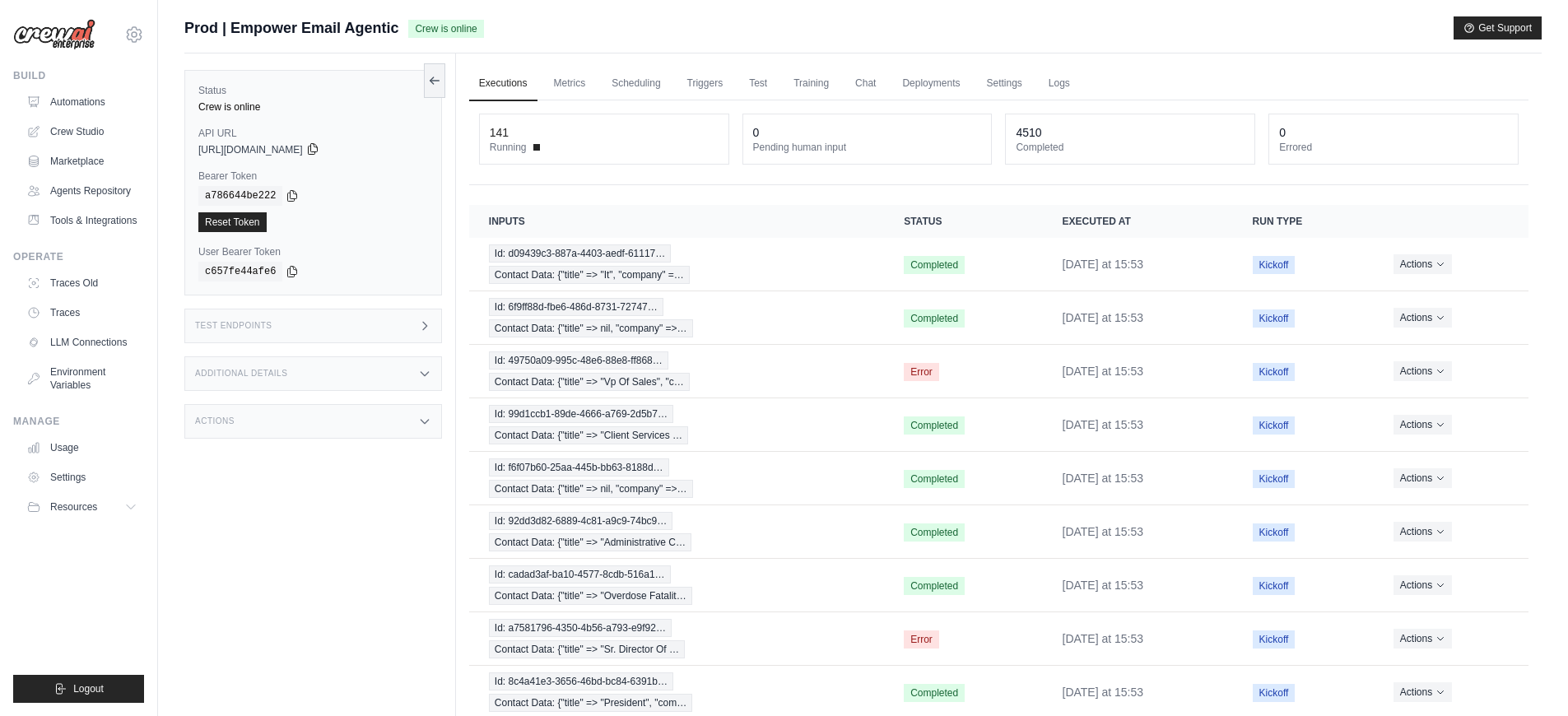
click at [319, 151] on icon at bounding box center [312, 149] width 13 height 13
click at [292, 196] on icon at bounding box center [292, 195] width 13 height 13
click at [1020, 81] on link "Settings" at bounding box center [1003, 84] width 55 height 34
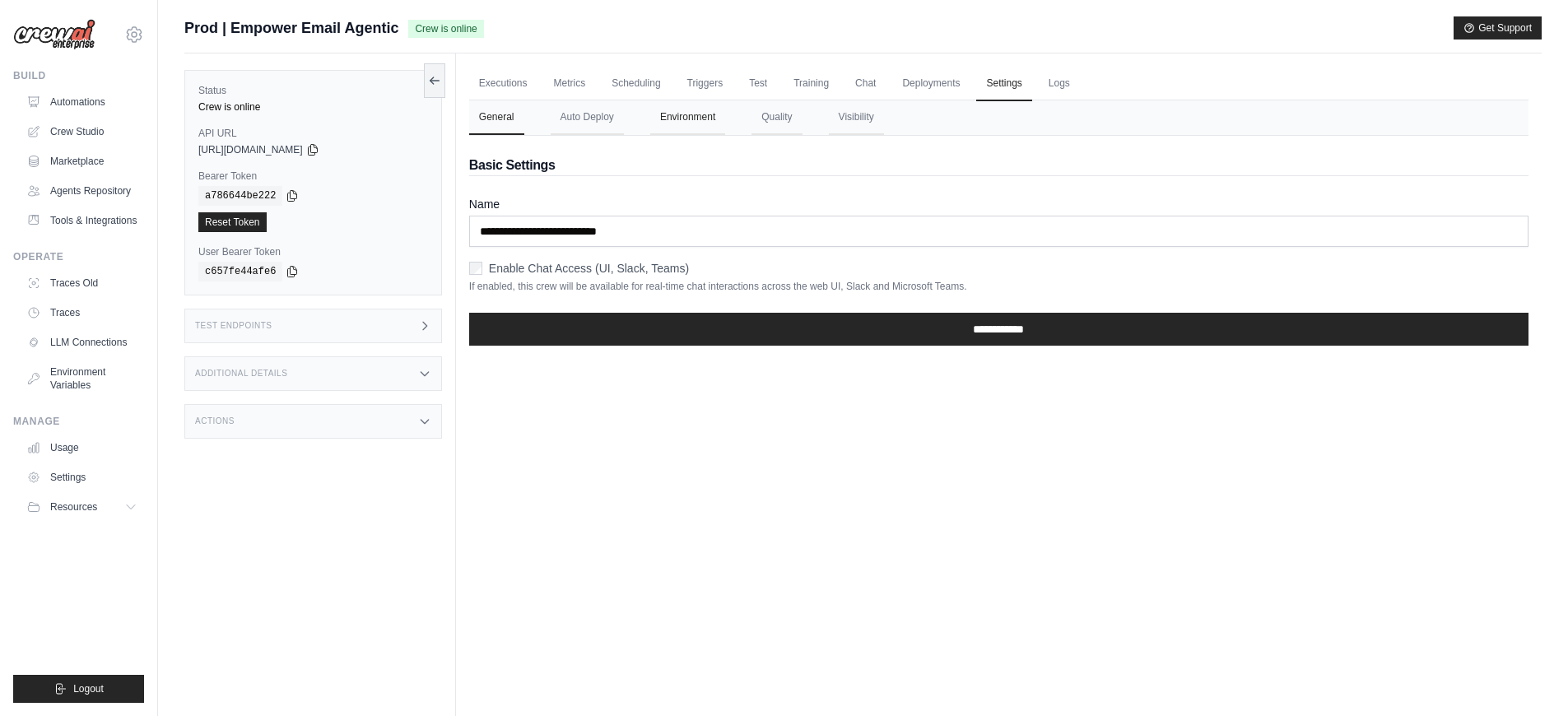
click at [697, 125] on button "Environment" at bounding box center [687, 117] width 75 height 34
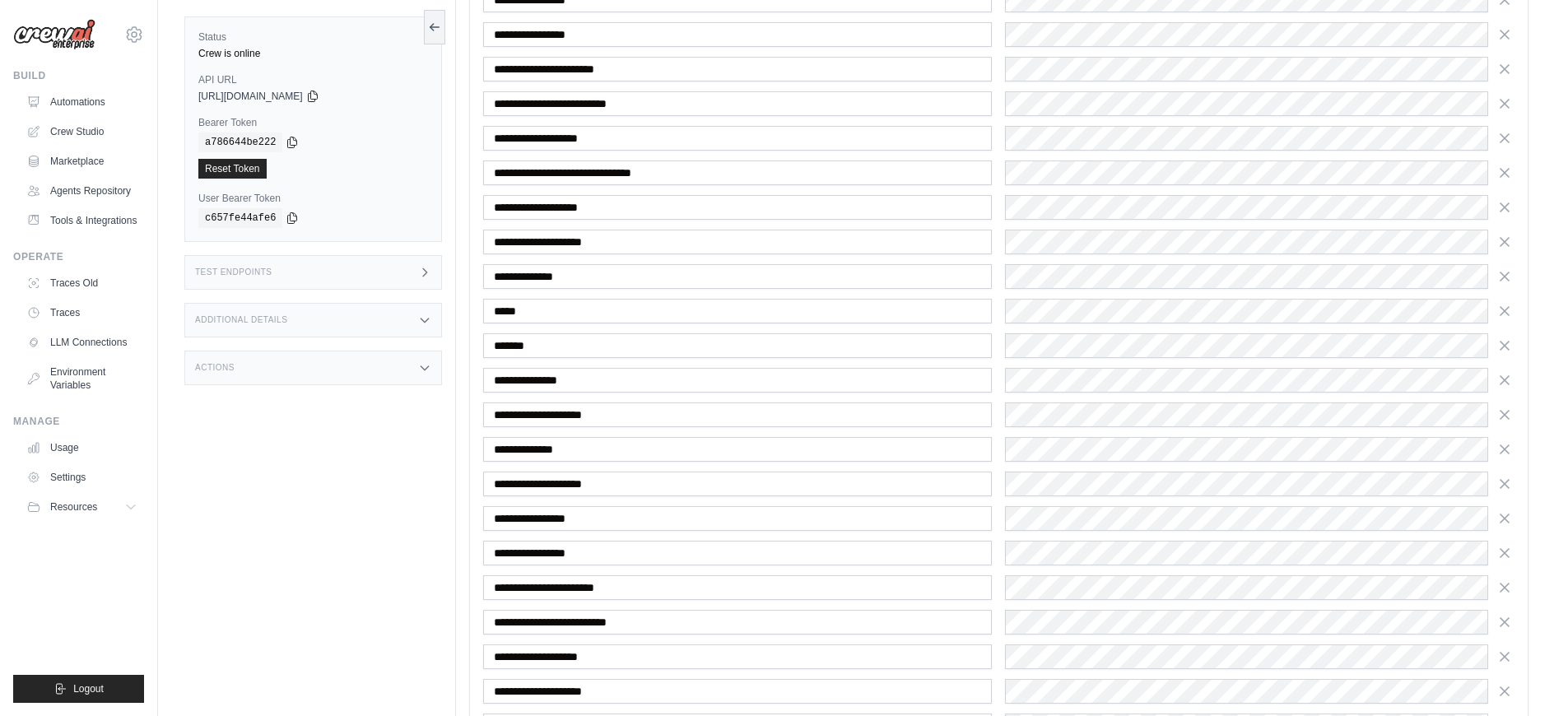
scroll to position [1226, 0]
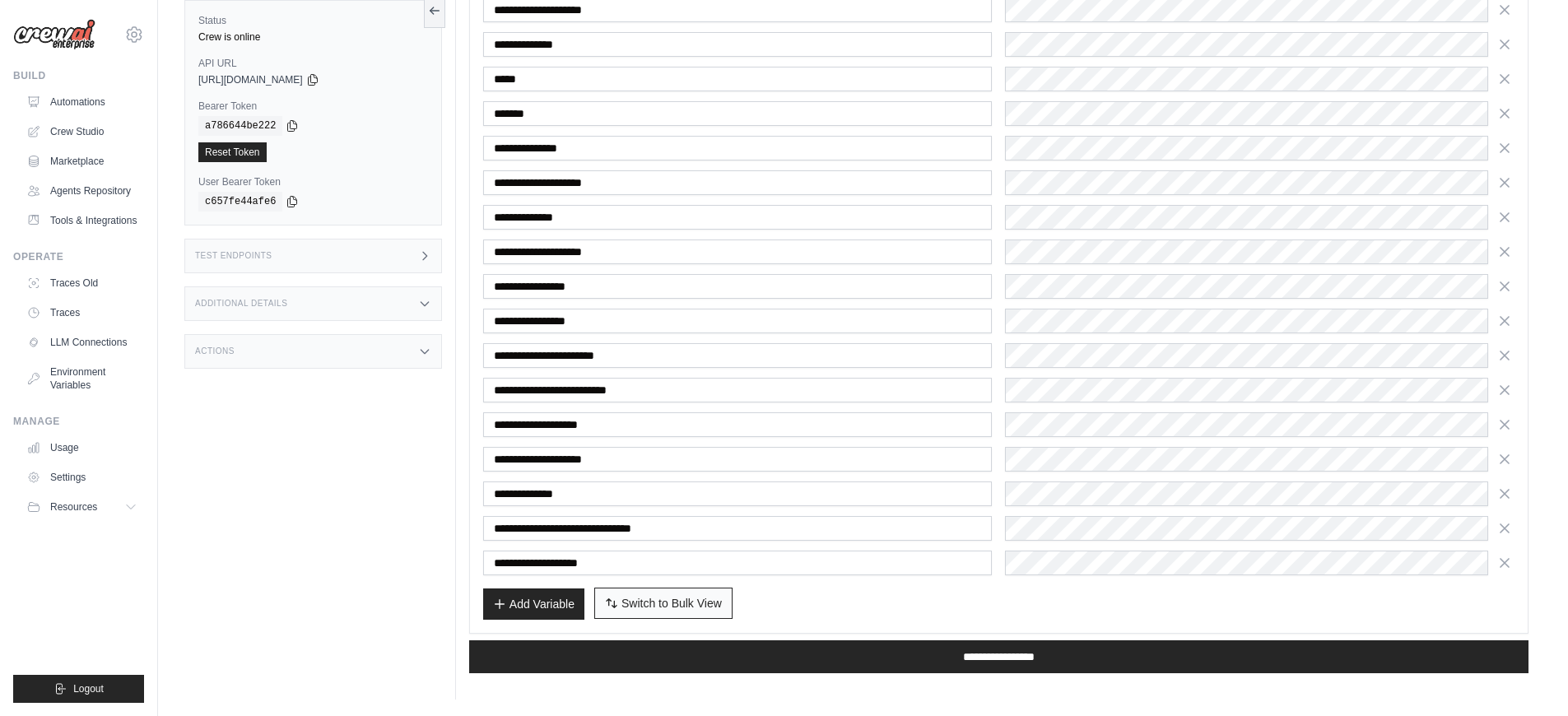
click at [639, 608] on span "Switch to Bulk View" at bounding box center [671, 603] width 100 height 17
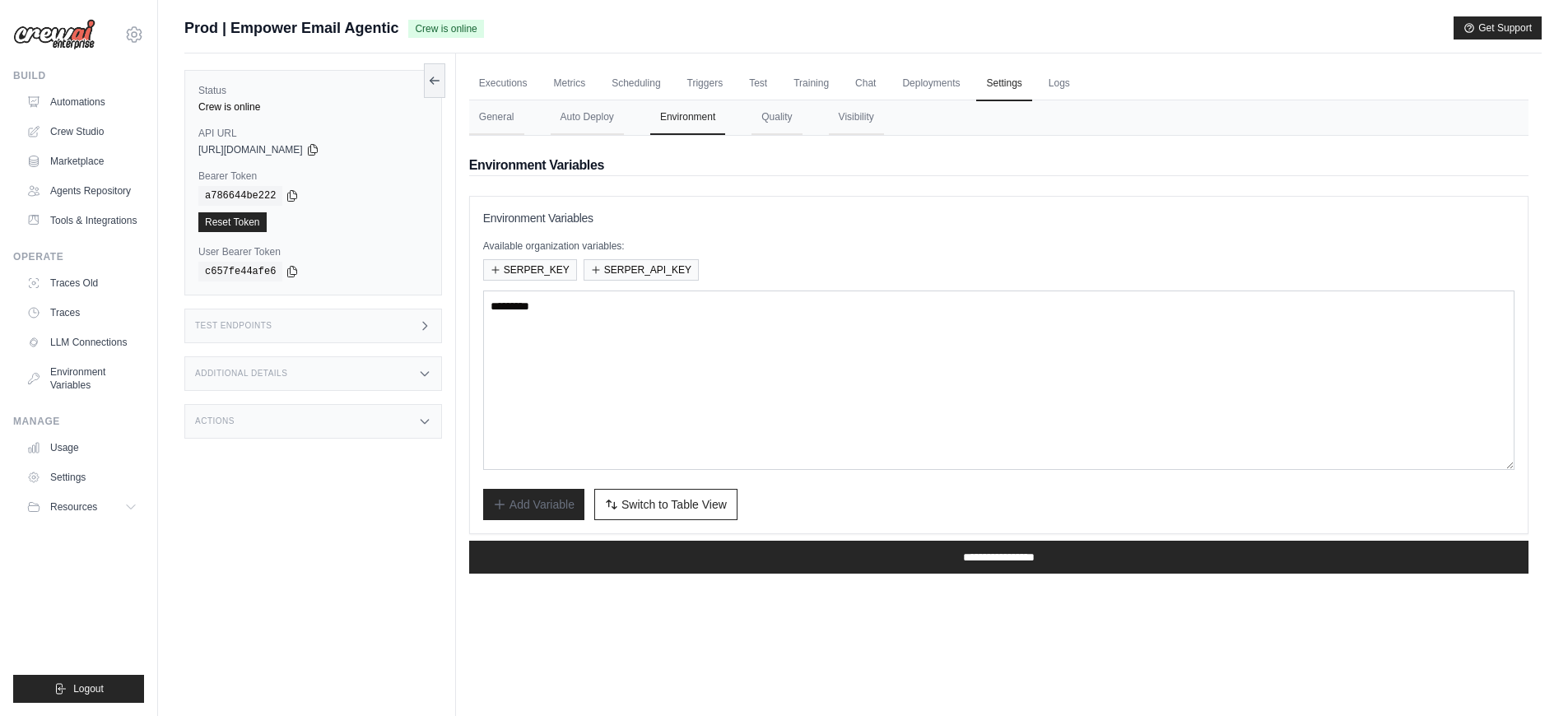
scroll to position [83, 0]
click at [563, 371] on textarea at bounding box center [999, 379] width 1031 height 179
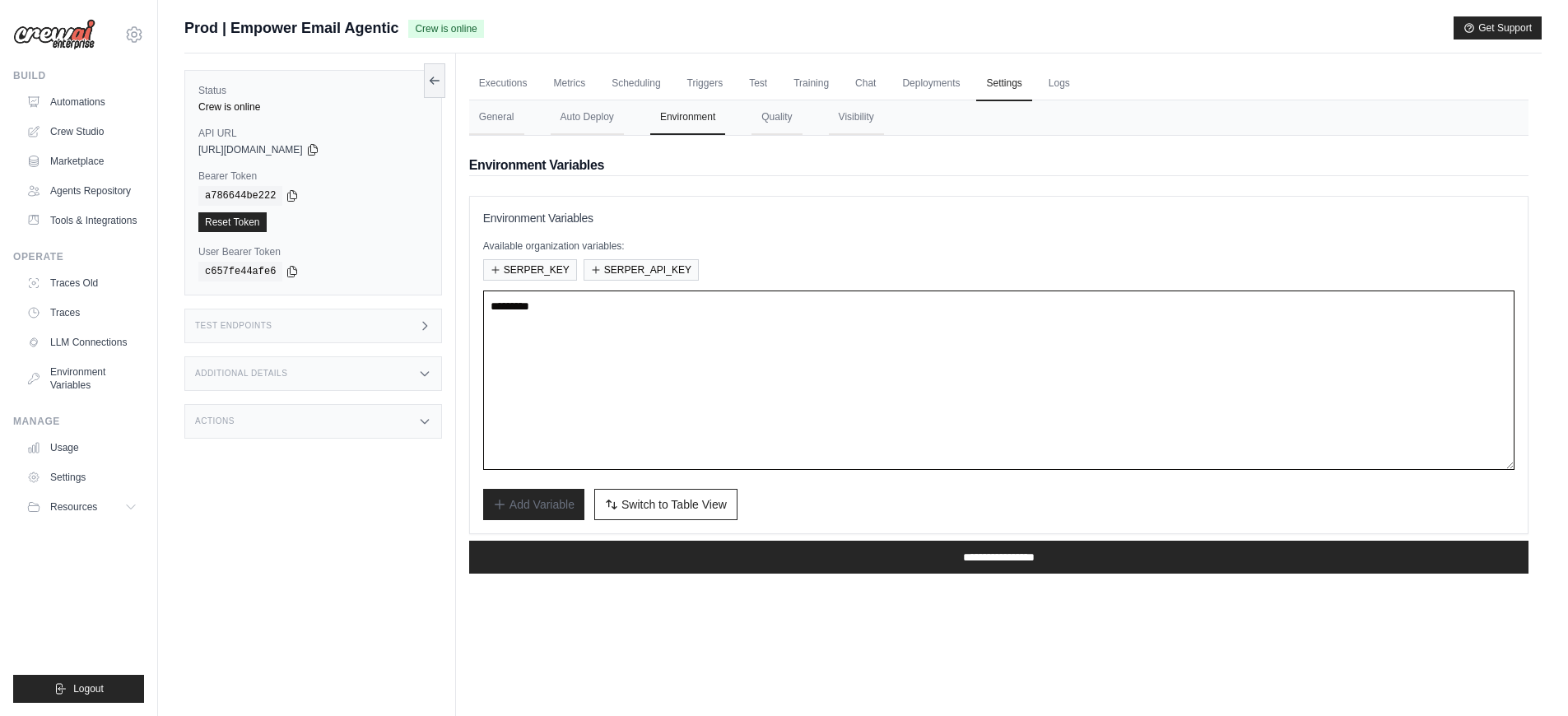
type textarea "**********"
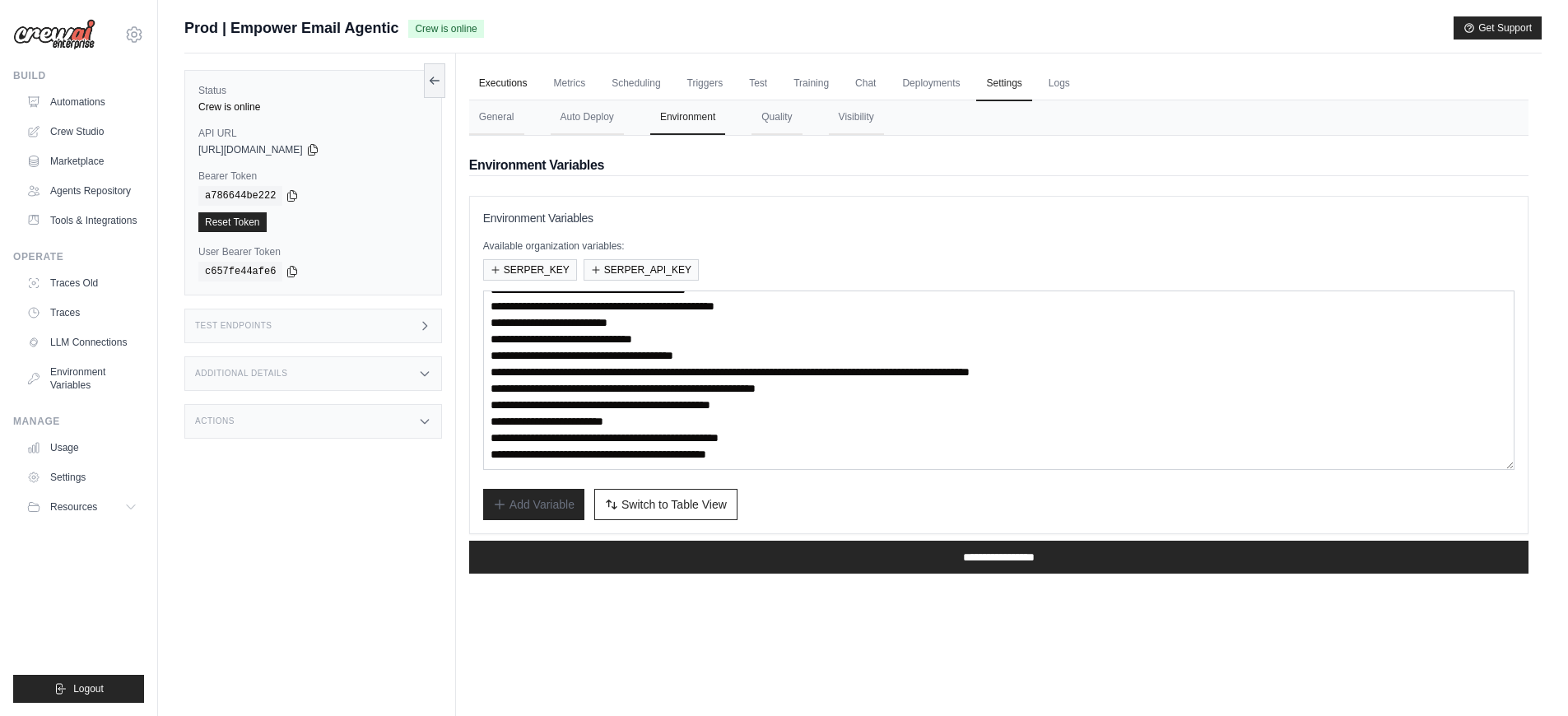
click at [527, 86] on link "Executions" at bounding box center [503, 84] width 68 height 34
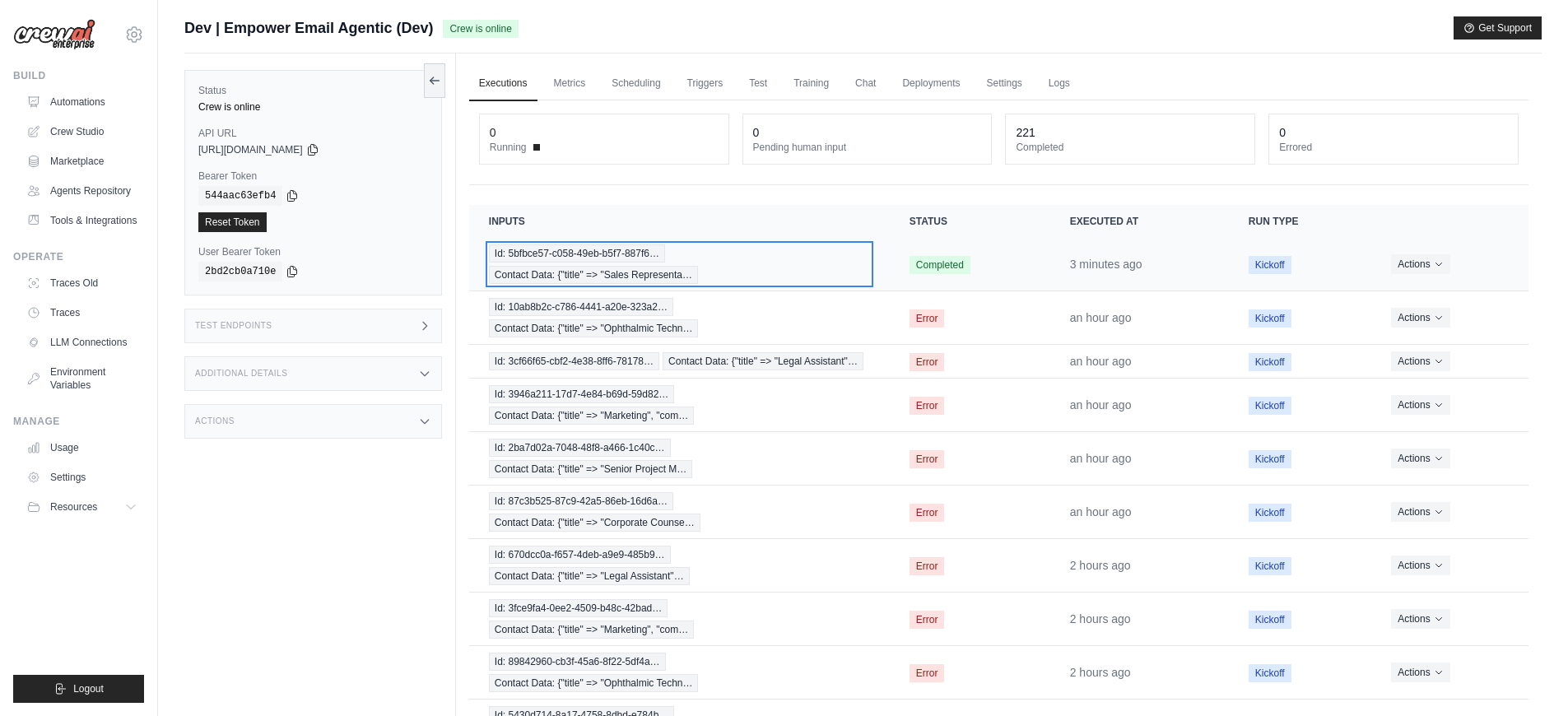
click at [826, 272] on div "Id: 5bfbce57-c058-49eb-b5f7-887f6… Contact Data: {"title" => "Sales Representa…" at bounding box center [680, 264] width 381 height 39
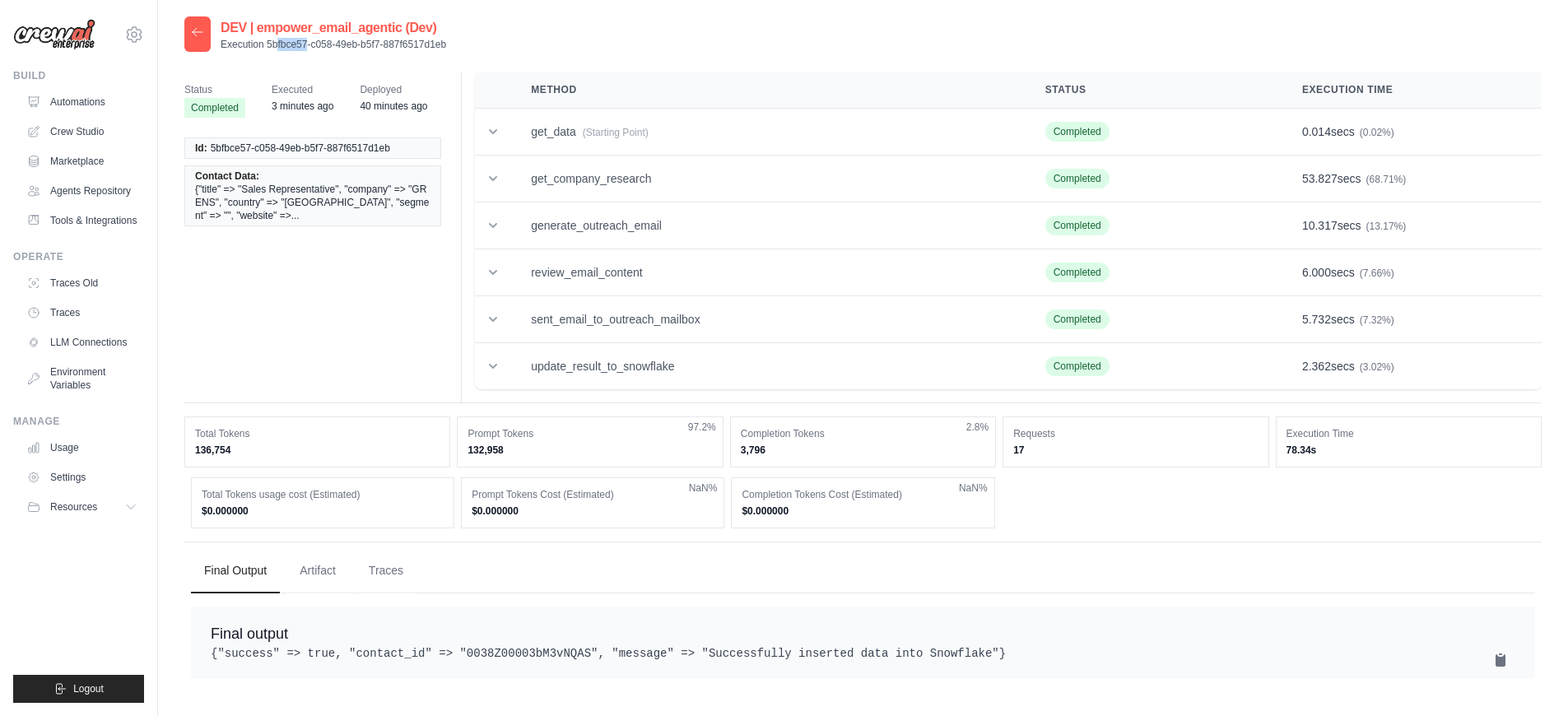
drag, startPoint x: 458, startPoint y: 45, endPoint x: 269, endPoint y: 46, distance: 189.0
click at [269, 46] on div "DEV | empower_email_agentic (Dev) Execution 5bfbce57-c058-49eb-b5f7-887f6517d1eb" at bounding box center [863, 34] width 1358 height 35
drag, startPoint x: 448, startPoint y: 46, endPoint x: 268, endPoint y: 46, distance: 180.0
click at [268, 46] on div "DEV | empower_email_agentic (Dev) Execution 5bfbce57-c058-49eb-b5f7-887f6517d1eb" at bounding box center [863, 34] width 1358 height 35
copy p "5bfbce57-c058-49eb-b5f7-887f6517d1eb"
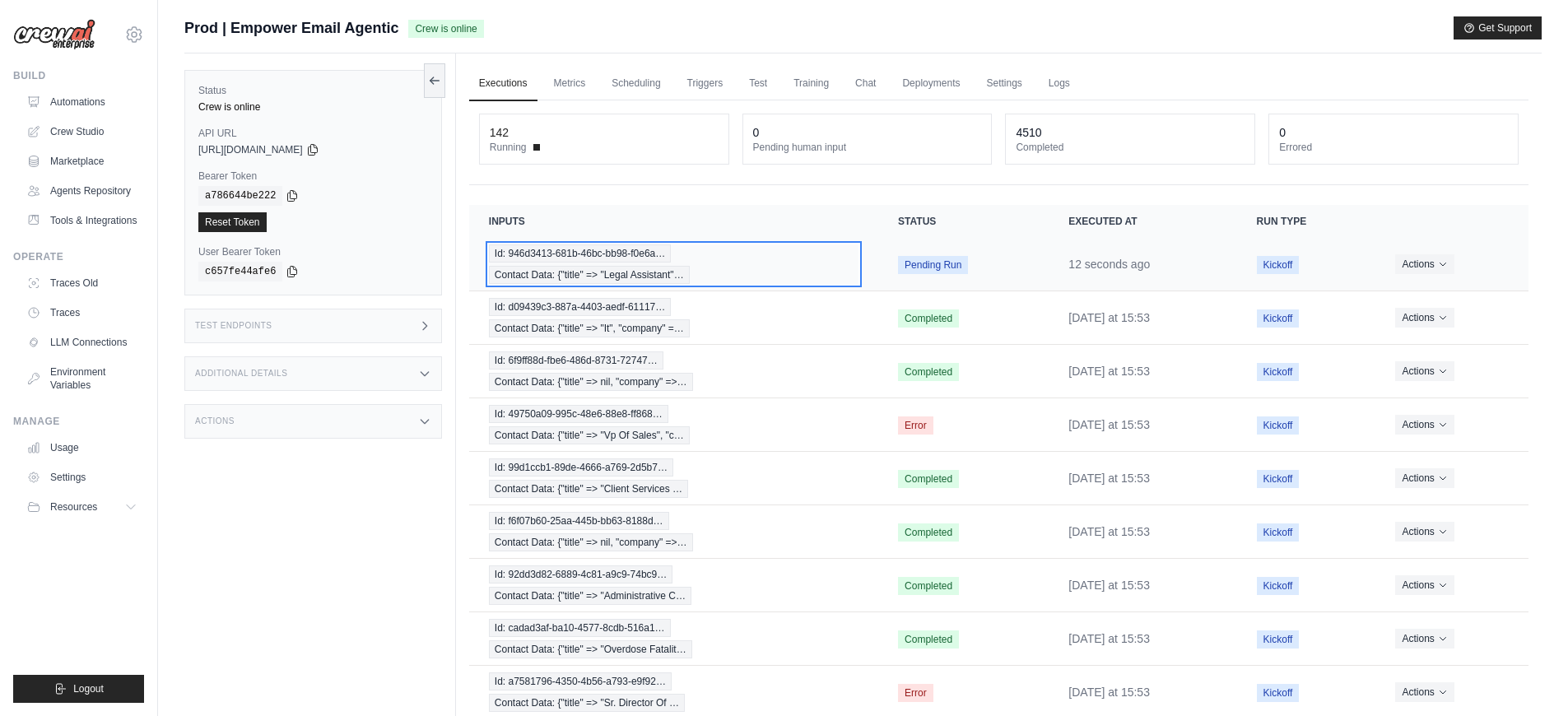
click at [815, 271] on div "Id: 946d3413-681b-46bc-bb98-f0e6a… Contact Data: {"title" => "Legal Assistant"…" at bounding box center [673, 264] width 369 height 39
click at [806, 256] on div "Id: 946d3413-681b-46bc-bb98-f0e6a… Contact Data: {"title" => "Legal Assistant"…" at bounding box center [673, 264] width 369 height 39
click at [808, 267] on div "Id: 946d3413-681b-46bc-bb98-f0e6a… Contact Data: {"title" => "Legal Assistant"…" at bounding box center [673, 264] width 369 height 39
